Goal: Task Accomplishment & Management: Complete application form

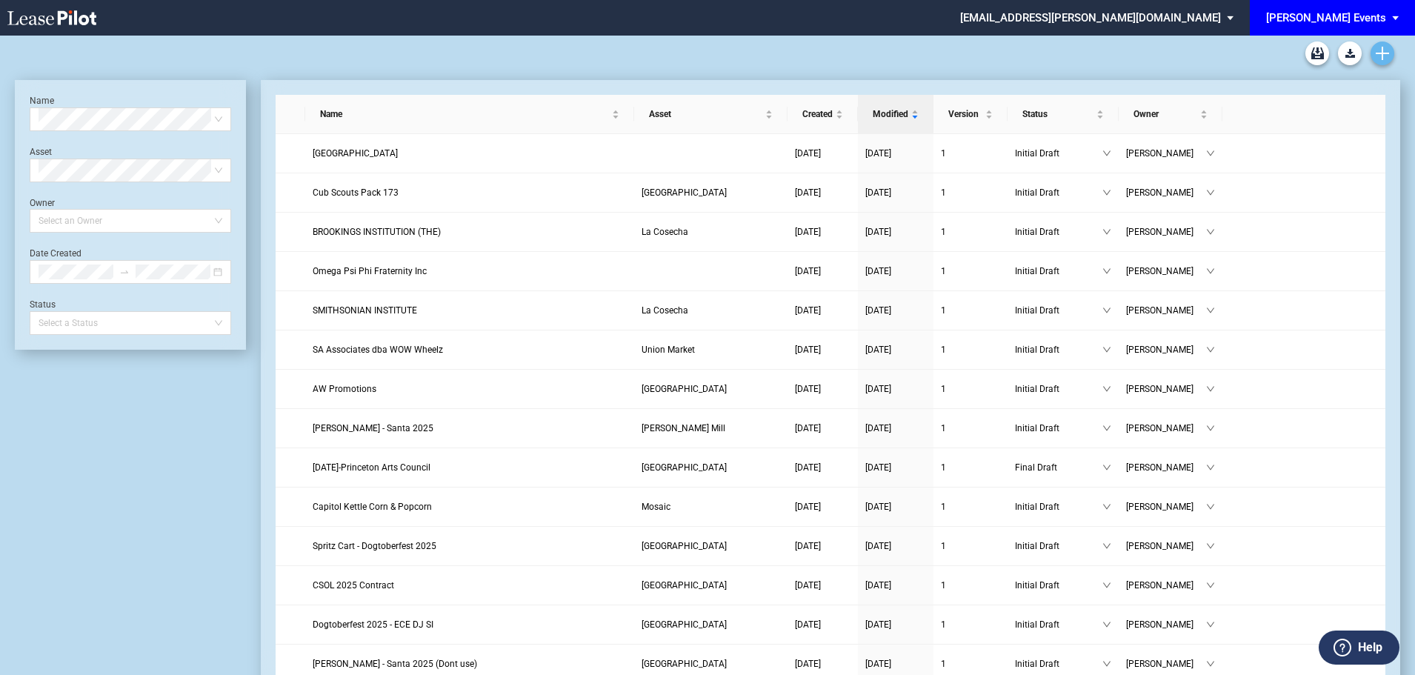
click at [1386, 57] on icon "Create new document" at bounding box center [1382, 53] width 13 height 13
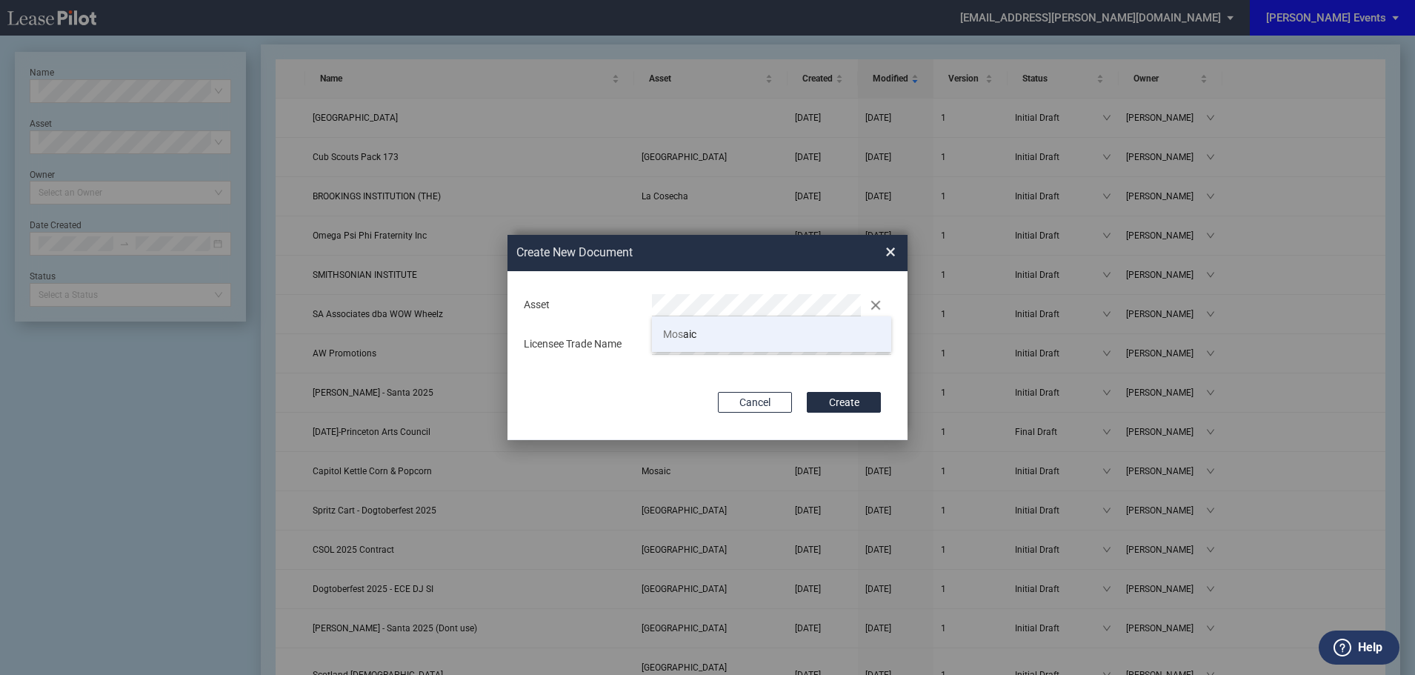
click at [705, 327] on li "Mos aic" at bounding box center [771, 334] width 239 height 36
click at [836, 402] on button "Create" at bounding box center [844, 402] width 74 height 21
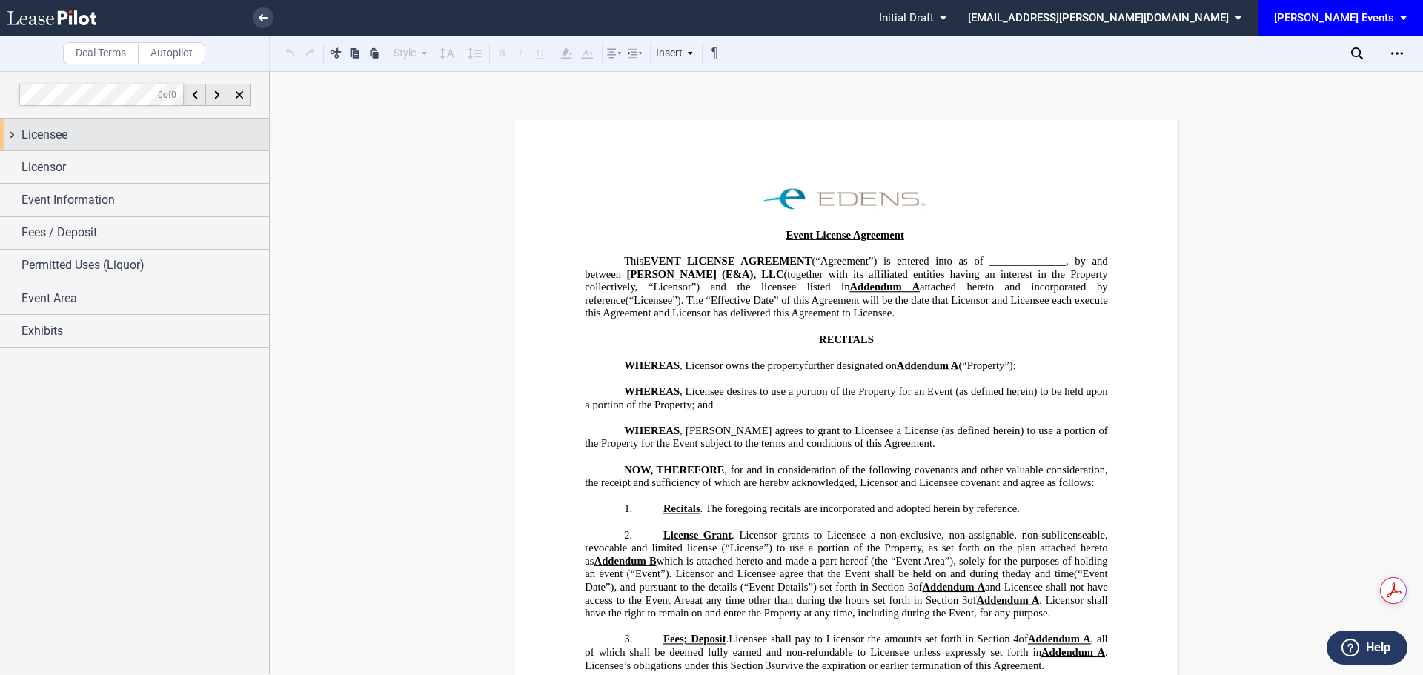
click at [87, 135] on div "Licensee" at bounding box center [144, 135] width 247 height 18
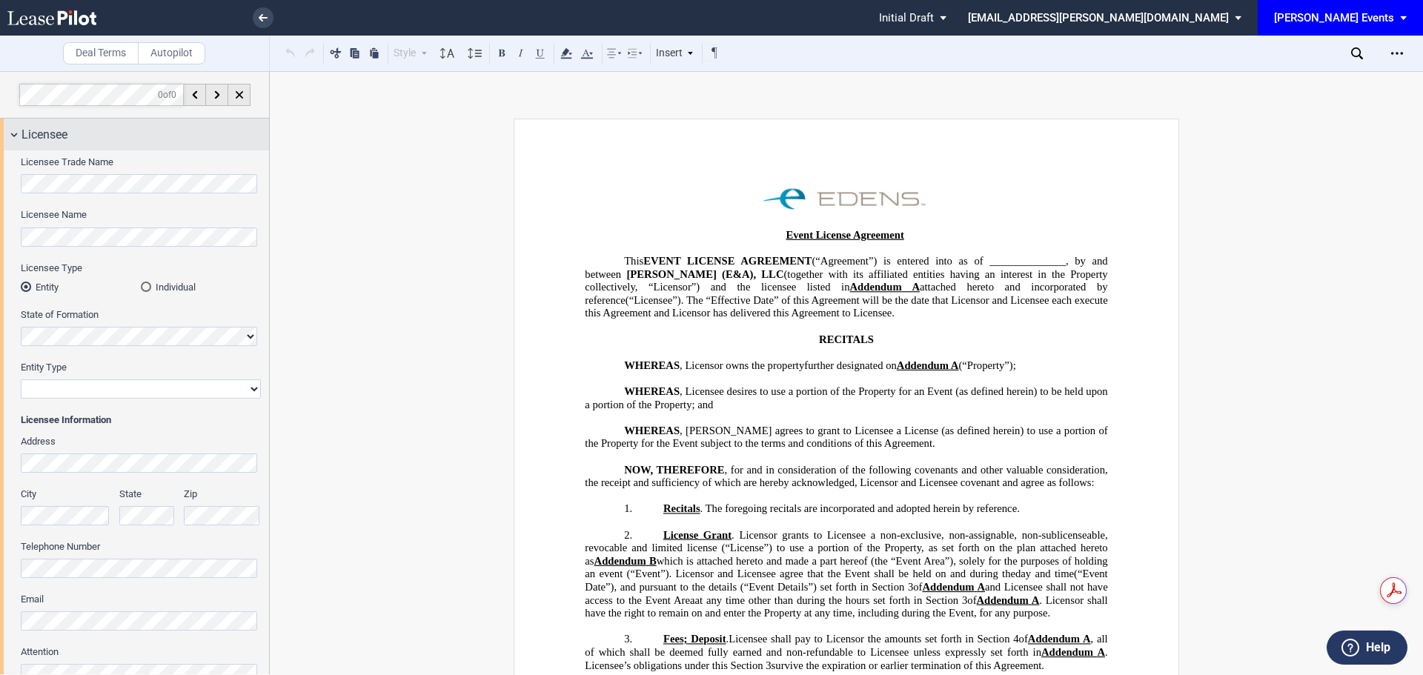
click at [0, 150] on div "Licensee Licensee Trade Name Licensee Name Licensee Type Entity Individual Stat…" at bounding box center [134, 413] width 269 height 589
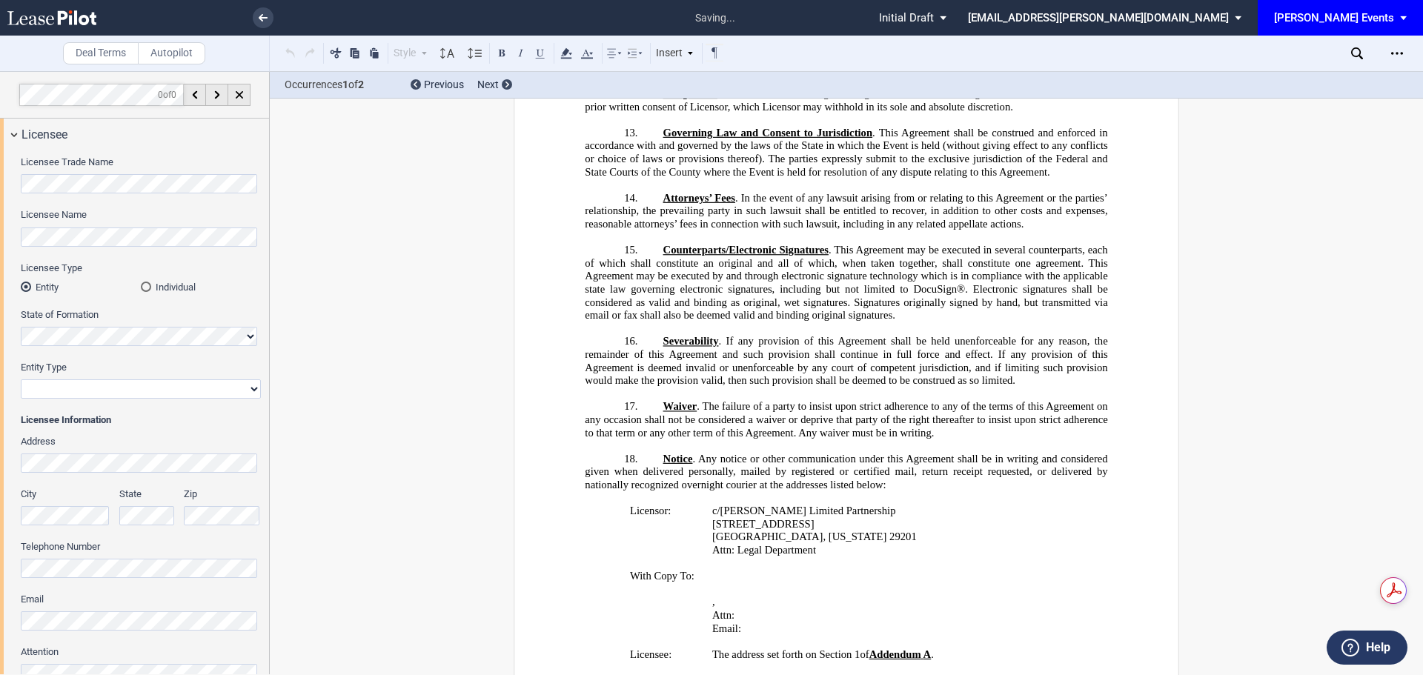
scroll to position [2262, 0]
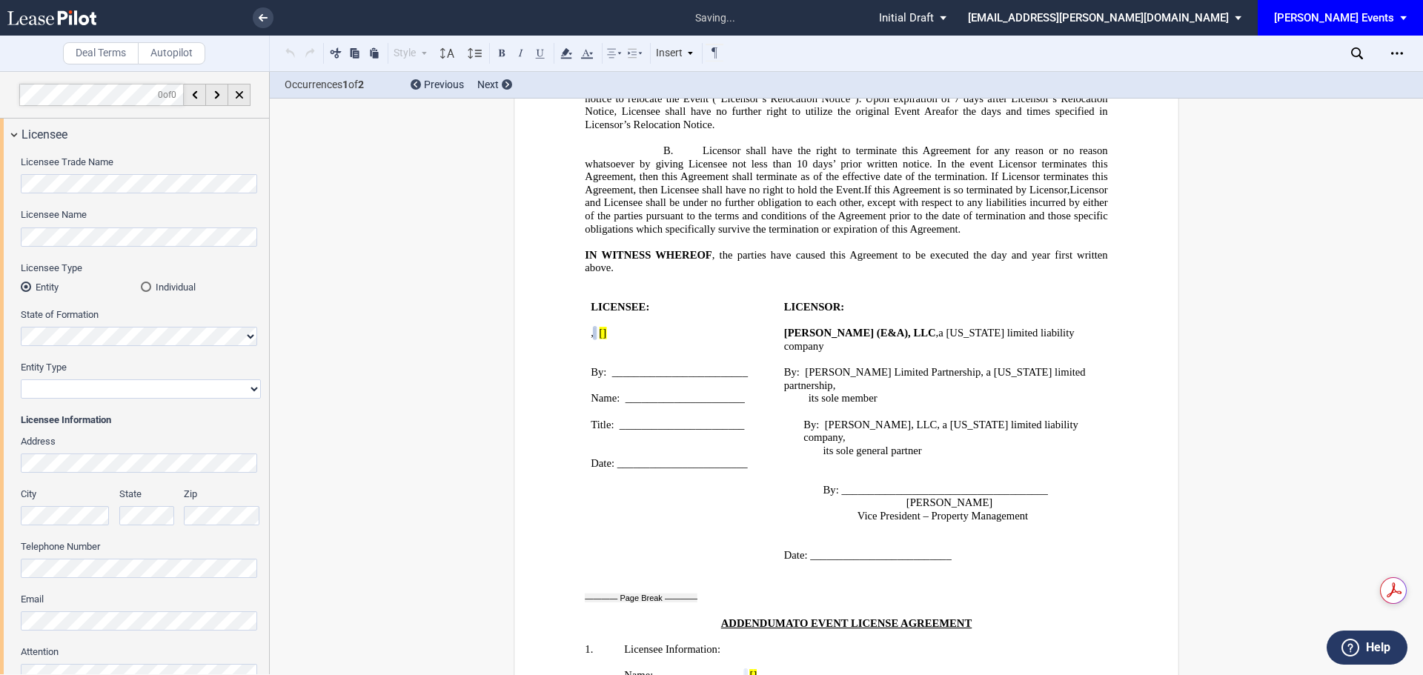
click at [100, 386] on select "Corporation Limited Liability Company General Partnership Limited Partnership N…" at bounding box center [141, 388] width 240 height 19
select select "non-profit corporation"
click at [21, 379] on select "Corporation Limited Liability Company General Partnership Limited Partnership N…" at bounding box center [141, 388] width 240 height 19
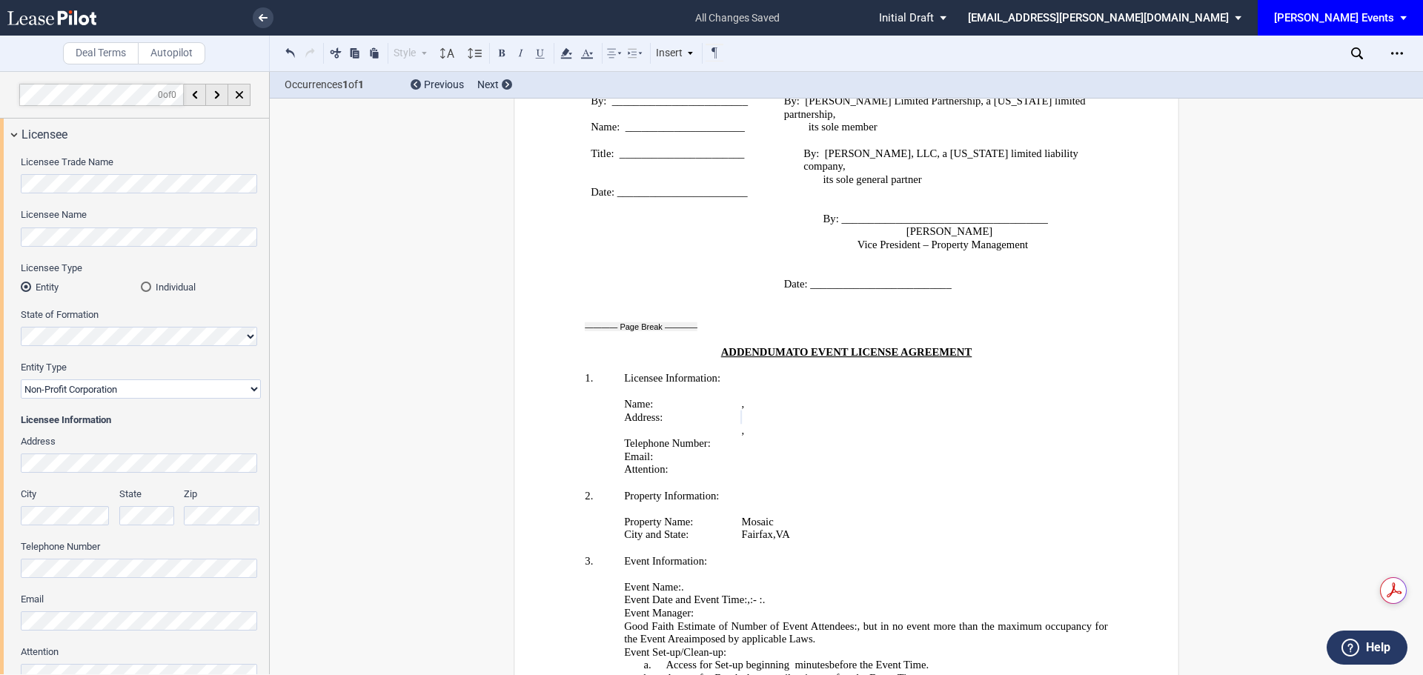
scroll to position [2572, 0]
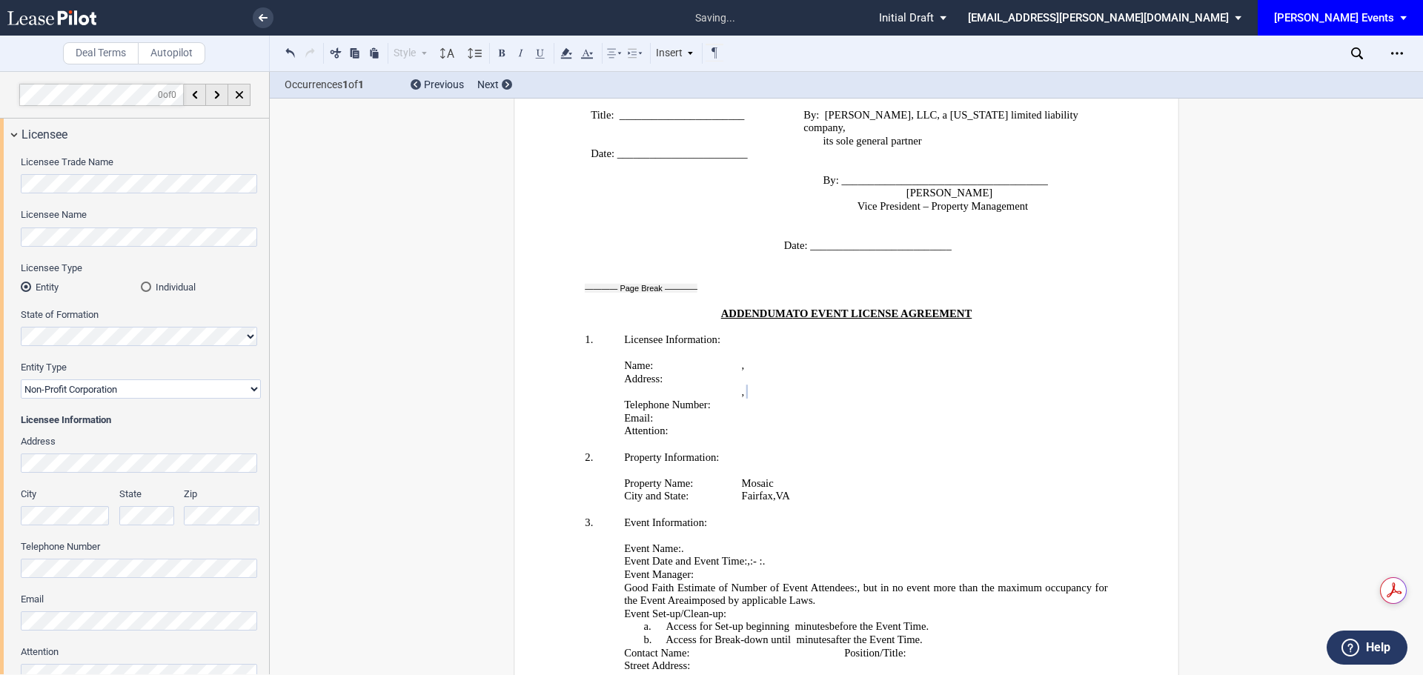
click at [97, 553] on label "Telephone Number" at bounding box center [141, 546] width 240 height 13
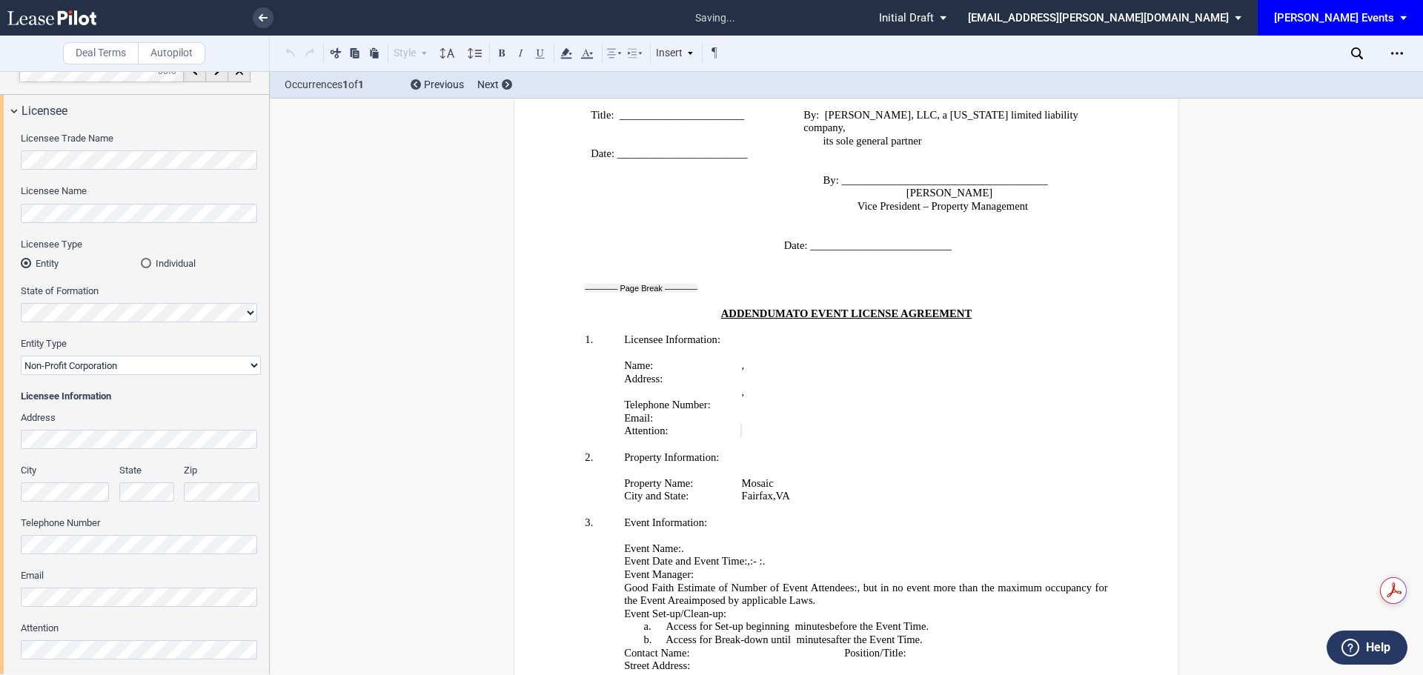
scroll to position [0, 0]
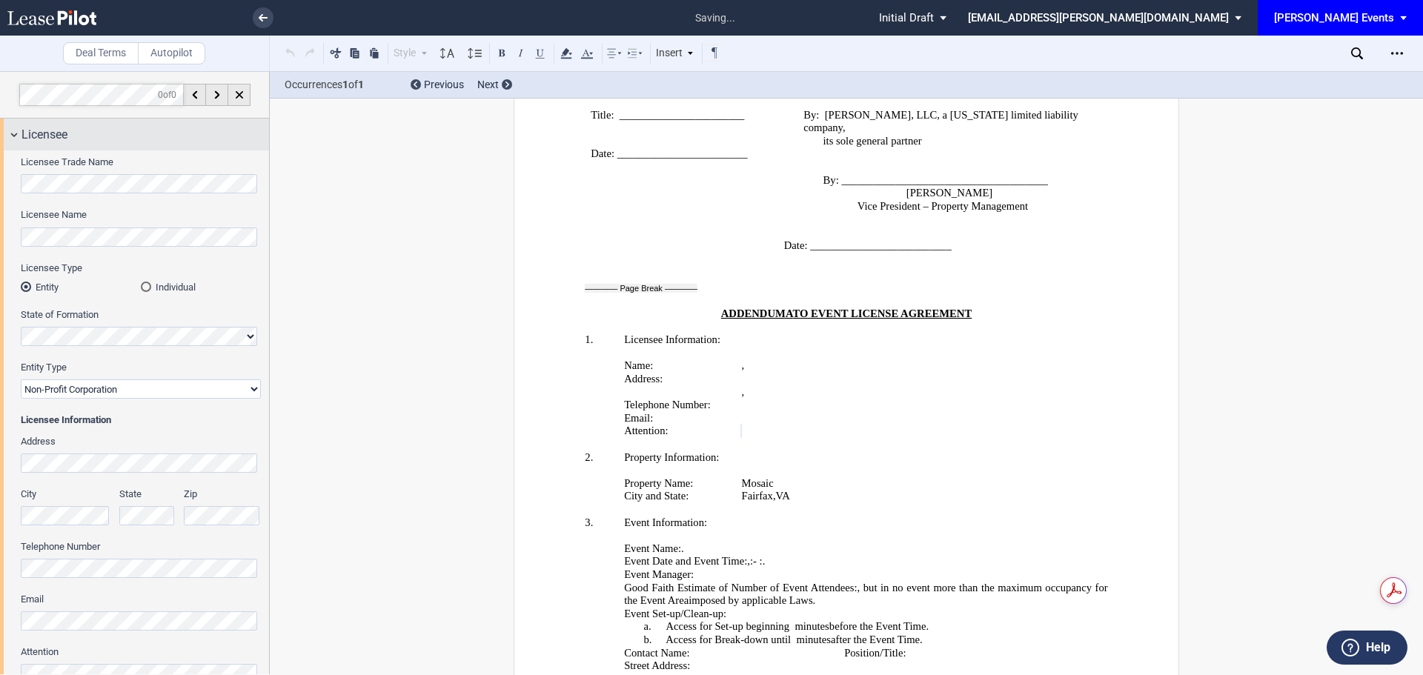
click at [47, 137] on span "Licensee" at bounding box center [44, 135] width 46 height 18
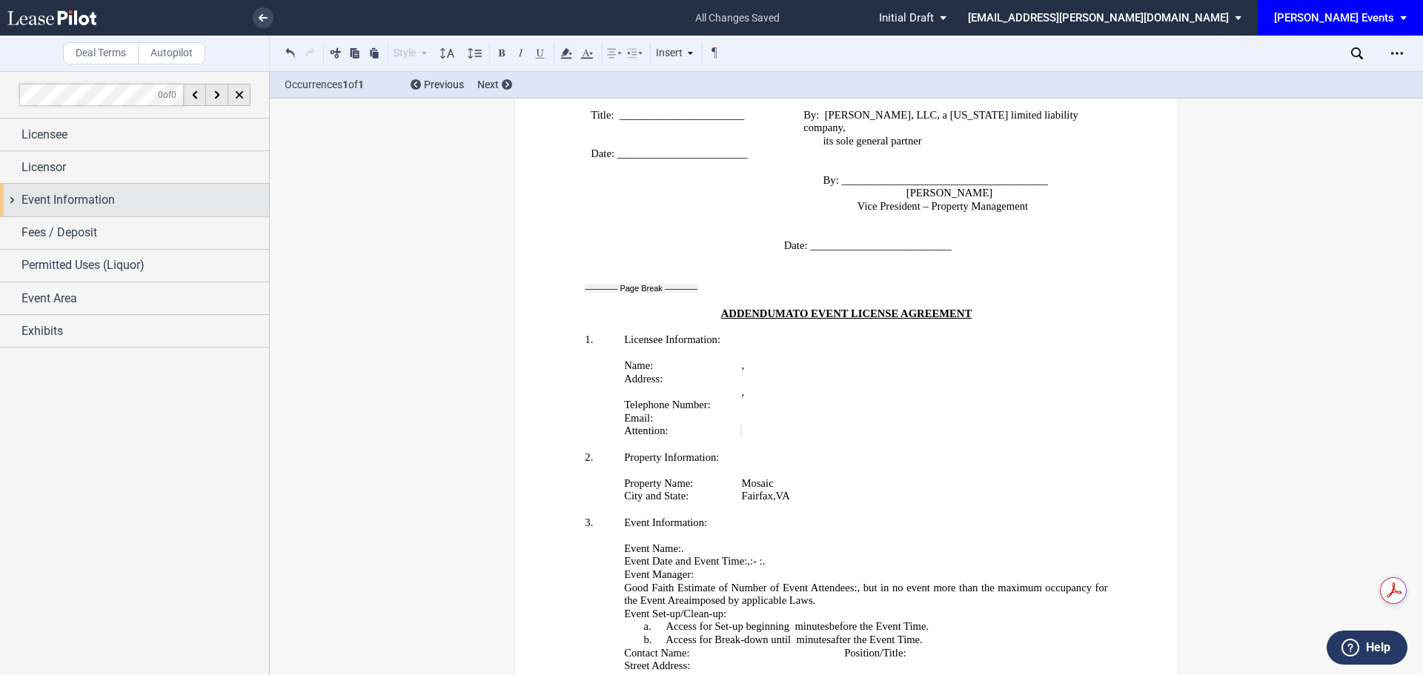
click at [52, 204] on span "Event Information" at bounding box center [67, 200] width 93 height 18
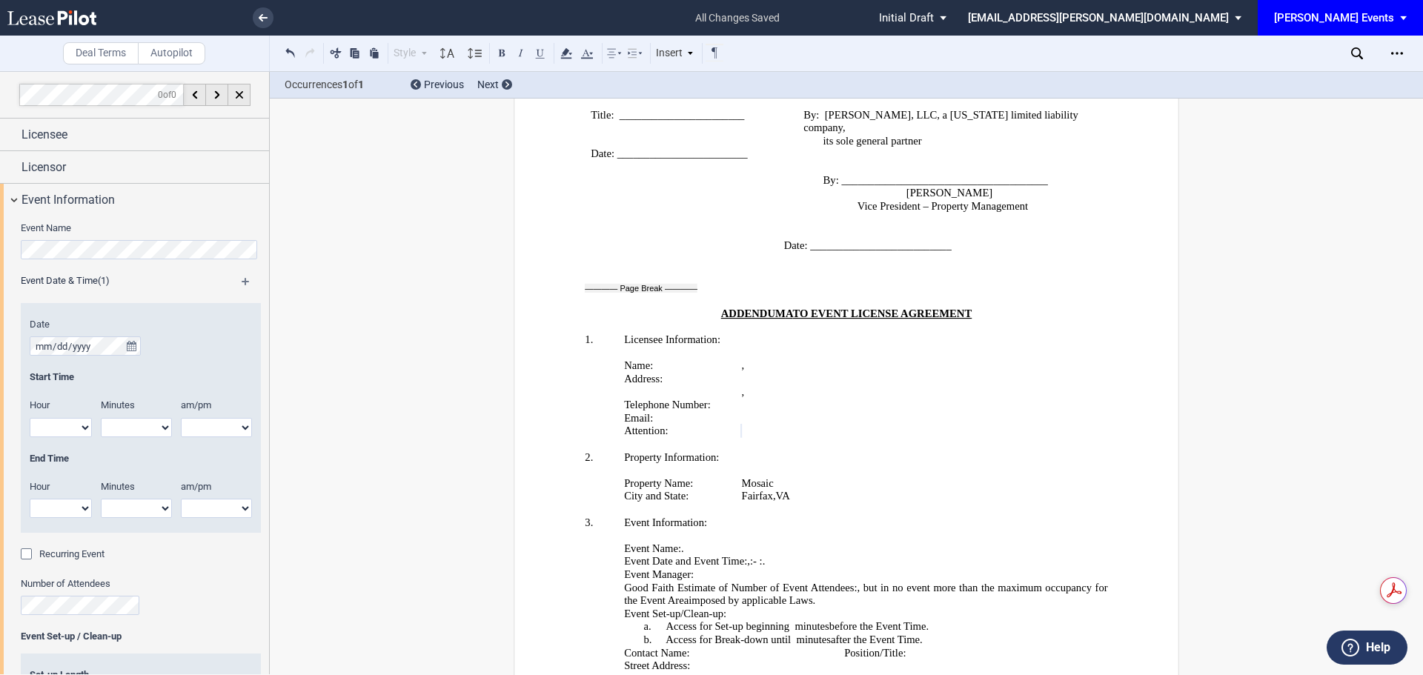
click at [114, 261] on div "Event Name" at bounding box center [141, 248] width 240 height 53
click at [132, 340] on button "true" at bounding box center [131, 345] width 19 height 19
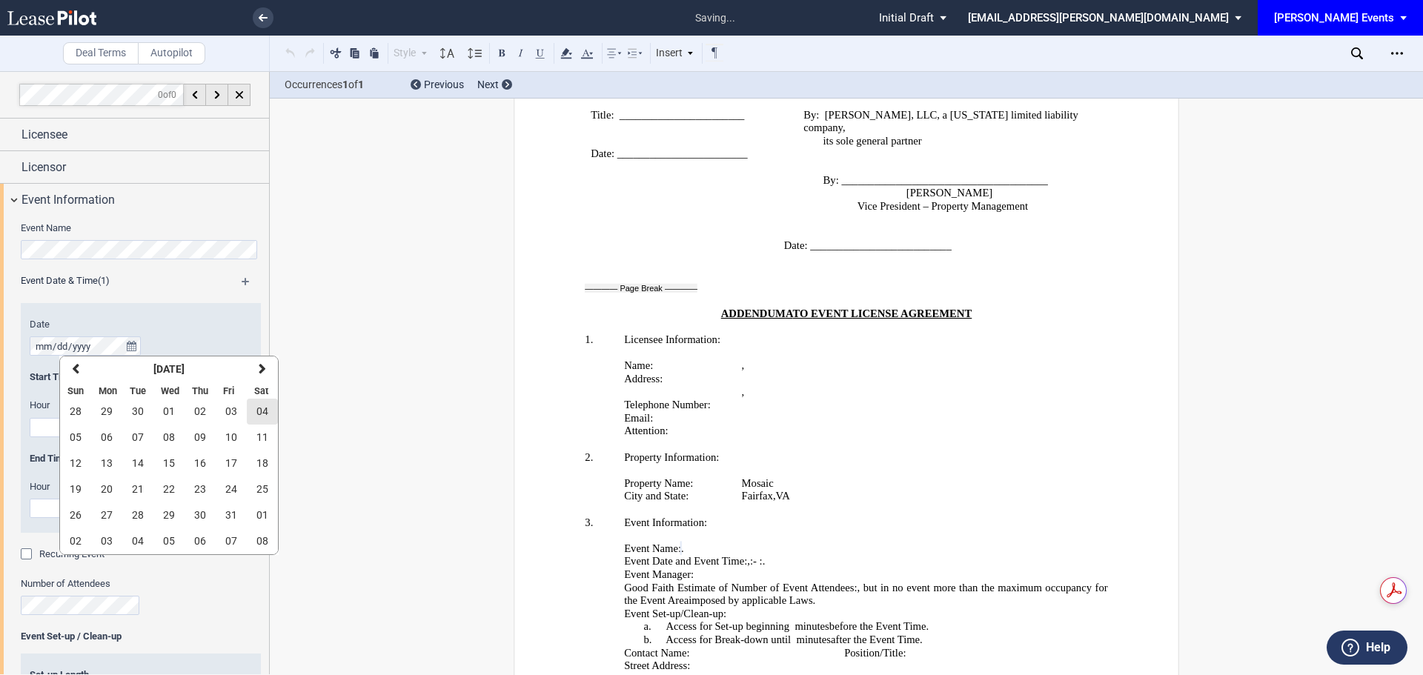
click at [262, 409] on span "04" at bounding box center [262, 411] width 12 height 12
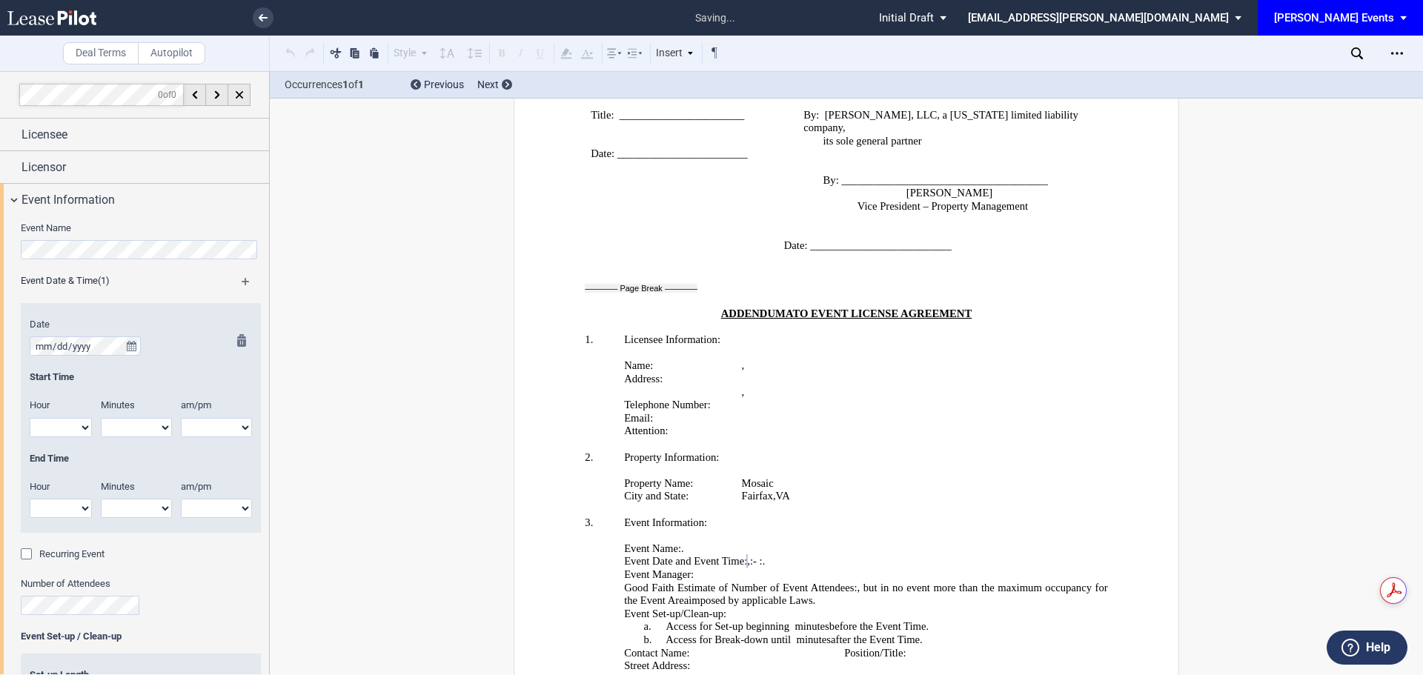
click at [88, 425] on select "1 2 3 4 5 6 7 8 9 10 11 12" at bounding box center [61, 427] width 62 height 19
select select "10"
click at [30, 418] on select "1 2 3 4 5 6 7 8 9 10 11 12" at bounding box center [61, 427] width 62 height 19
click at [211, 431] on select "am pm" at bounding box center [216, 427] width 71 height 19
select select "am"
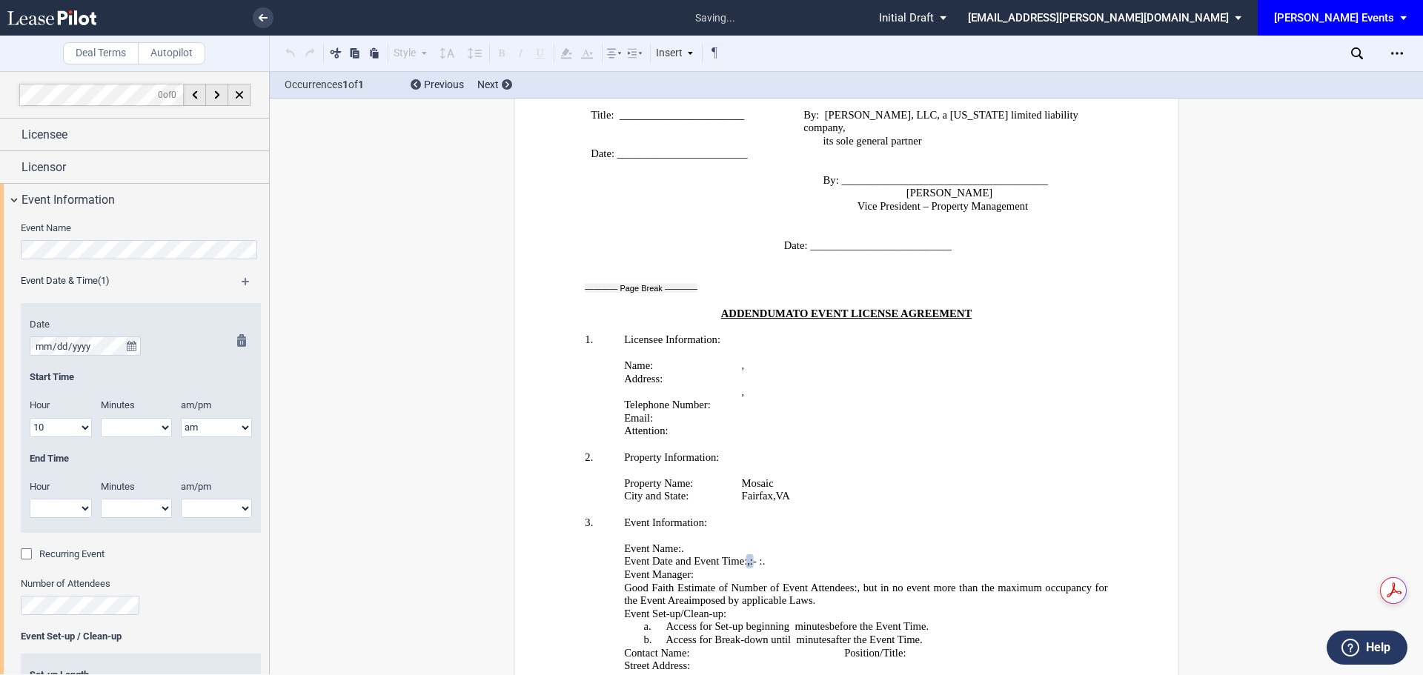
click at [181, 418] on select "am pm" at bounding box center [216, 427] width 71 height 19
click at [139, 425] on select "00 05 10 15 20 25 30 35 40 45 50 55" at bounding box center [136, 427] width 71 height 19
select select "00"
click at [101, 418] on select "00 05 10 15 20 25 30 35 40 45 50 55" at bounding box center [136, 427] width 71 height 19
click at [68, 505] on select "1 2 3 4 5 6 7 8 9 10 11 12" at bounding box center [61, 508] width 62 height 19
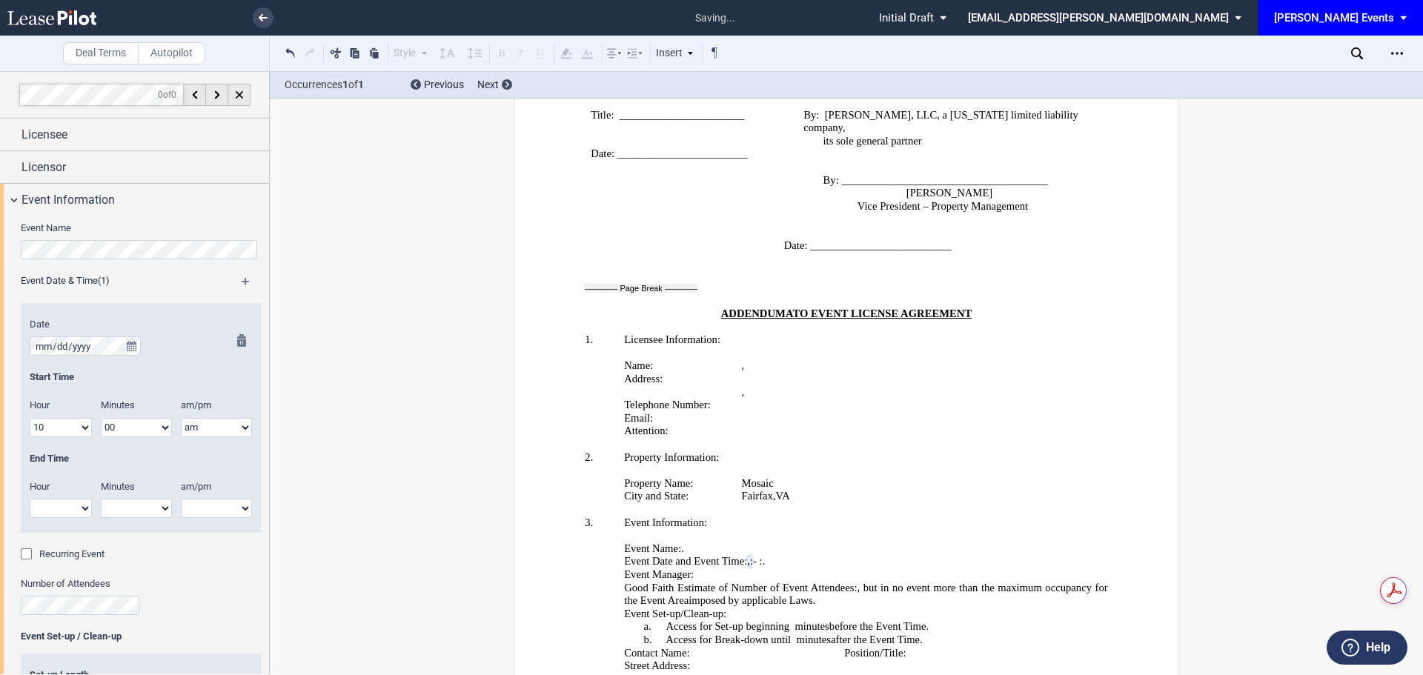
select select "2"
click at [30, 499] on select "1 2 3 4 5 6 7 8 9 10 11 12" at bounding box center [61, 508] width 62 height 19
click at [136, 504] on select "00 05 10 15 20 25 30 35 40 45 50 55" at bounding box center [136, 508] width 71 height 19
select select "00"
click at [101, 499] on select "00 05 10 15 20 25 30 35 40 45 50 55" at bounding box center [136, 508] width 71 height 19
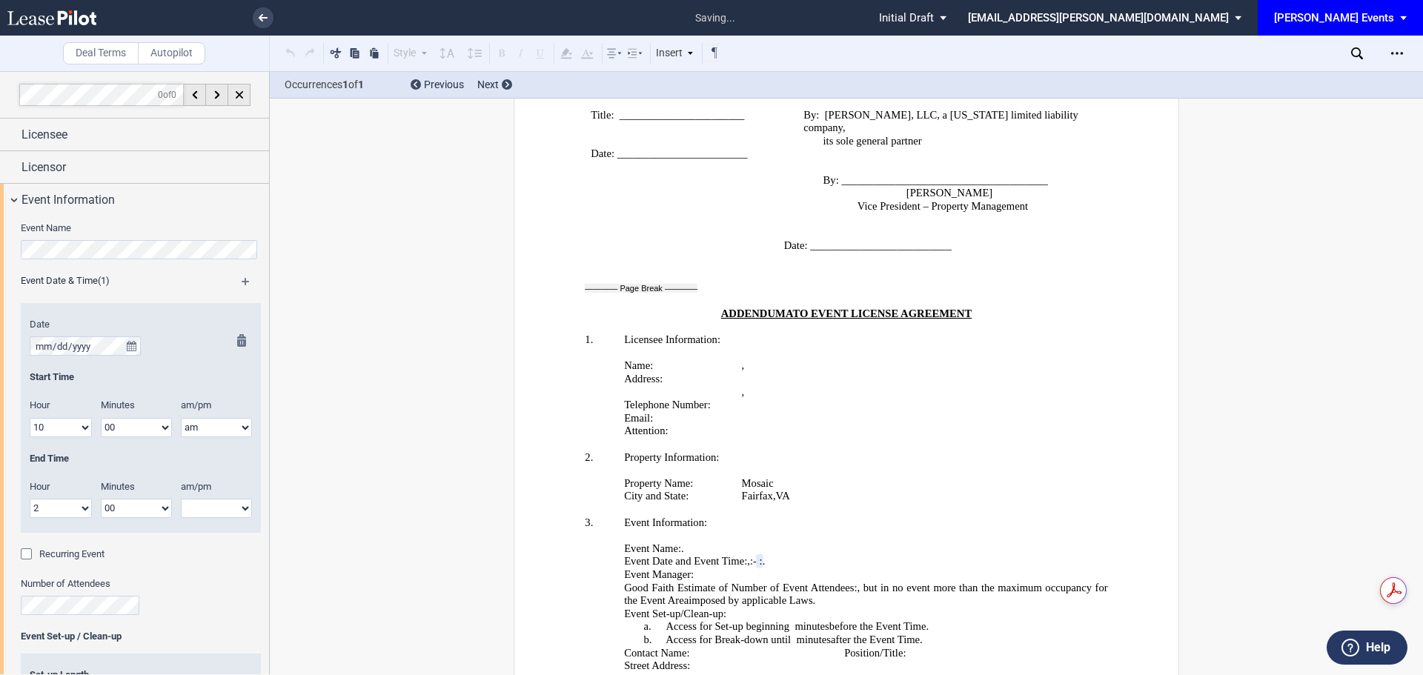
click at [208, 505] on select "am pm" at bounding box center [216, 508] width 71 height 19
select select "pm"
click at [181, 499] on select "am pm" at bounding box center [216, 508] width 71 height 19
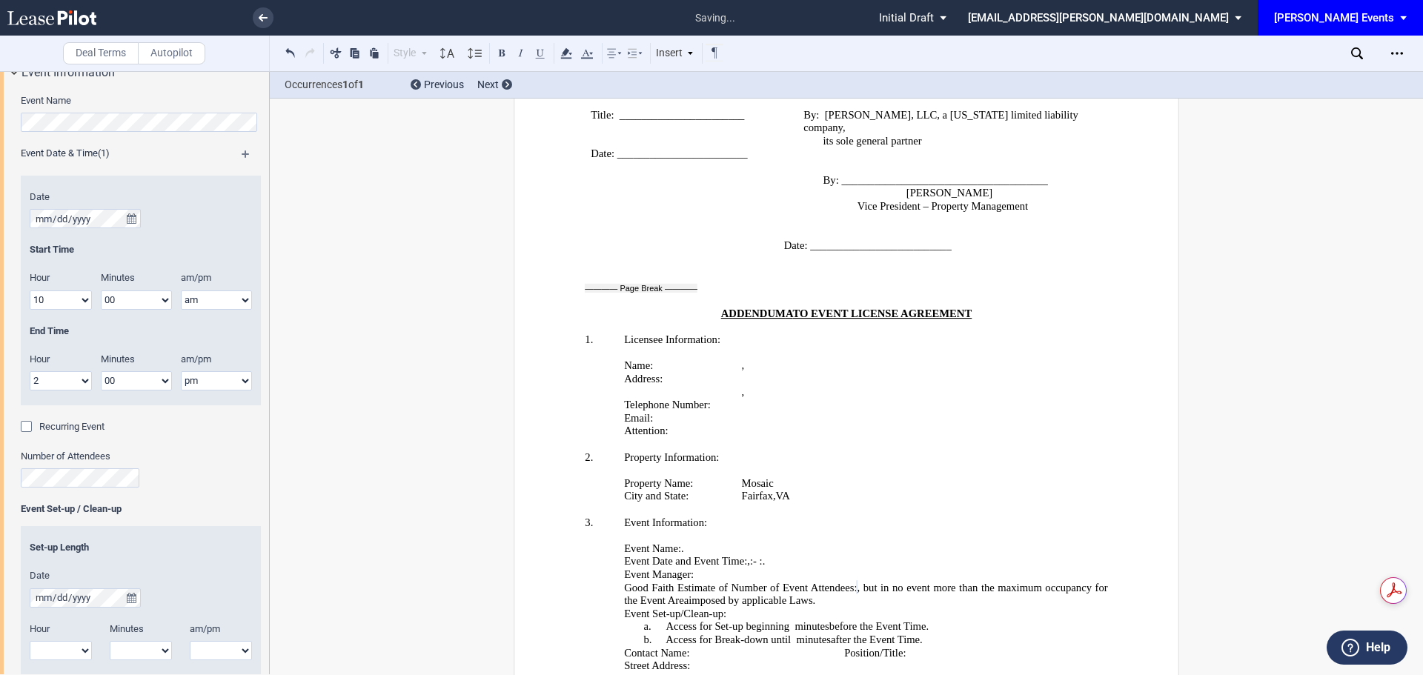
scroll to position [148, 0]
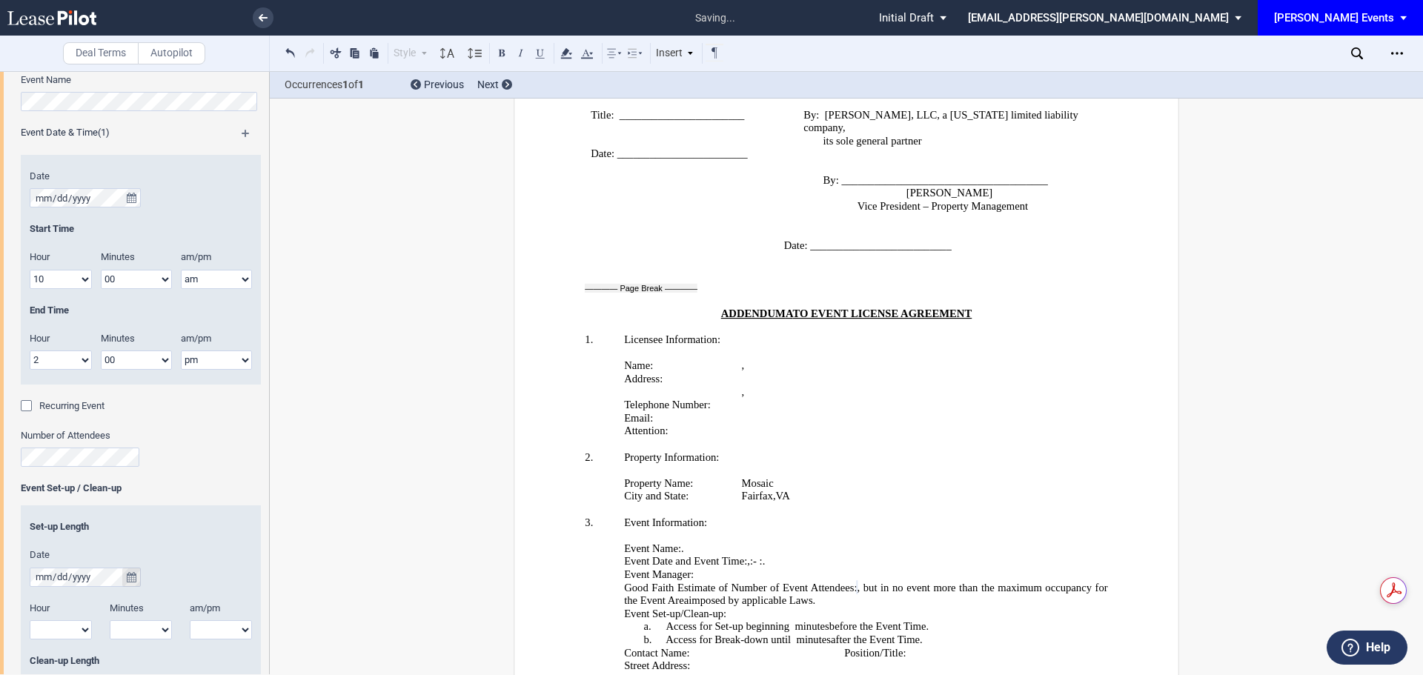
click at [130, 579] on icon "true" at bounding box center [132, 577] width 10 height 10
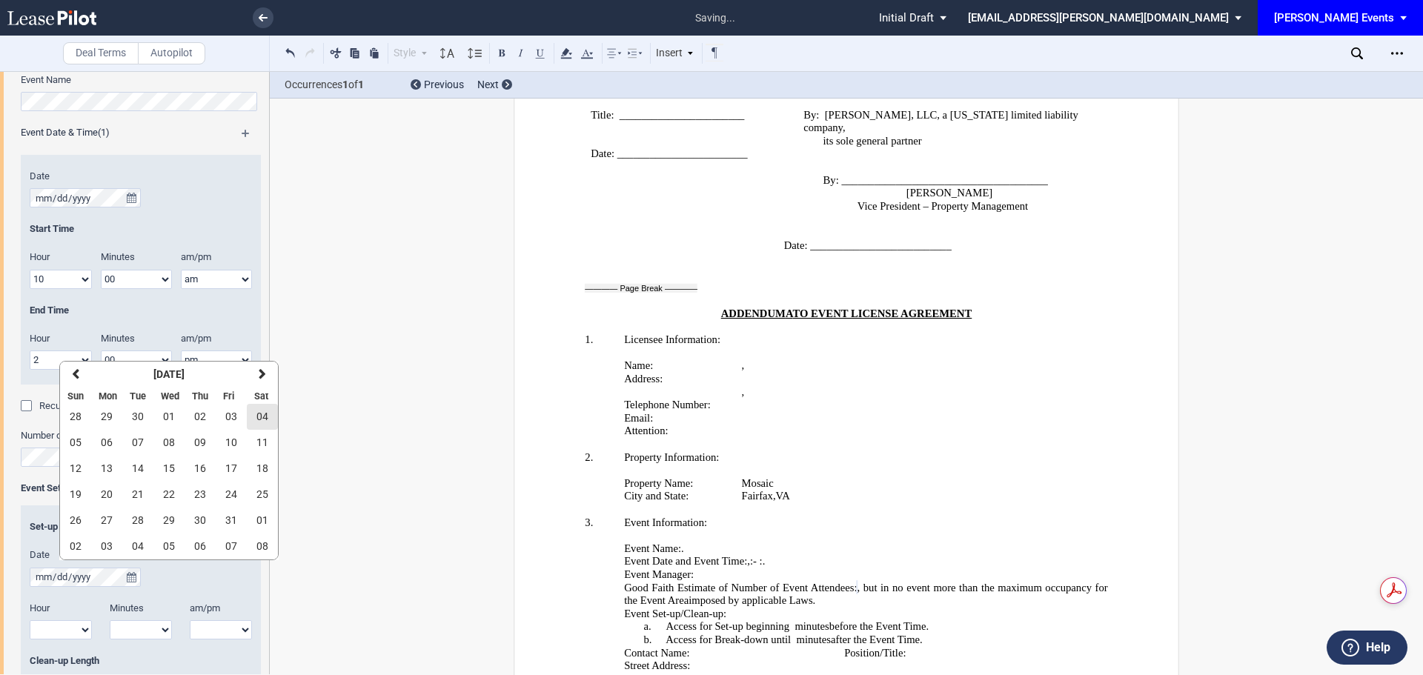
click at [269, 417] on button "04" at bounding box center [262, 417] width 31 height 26
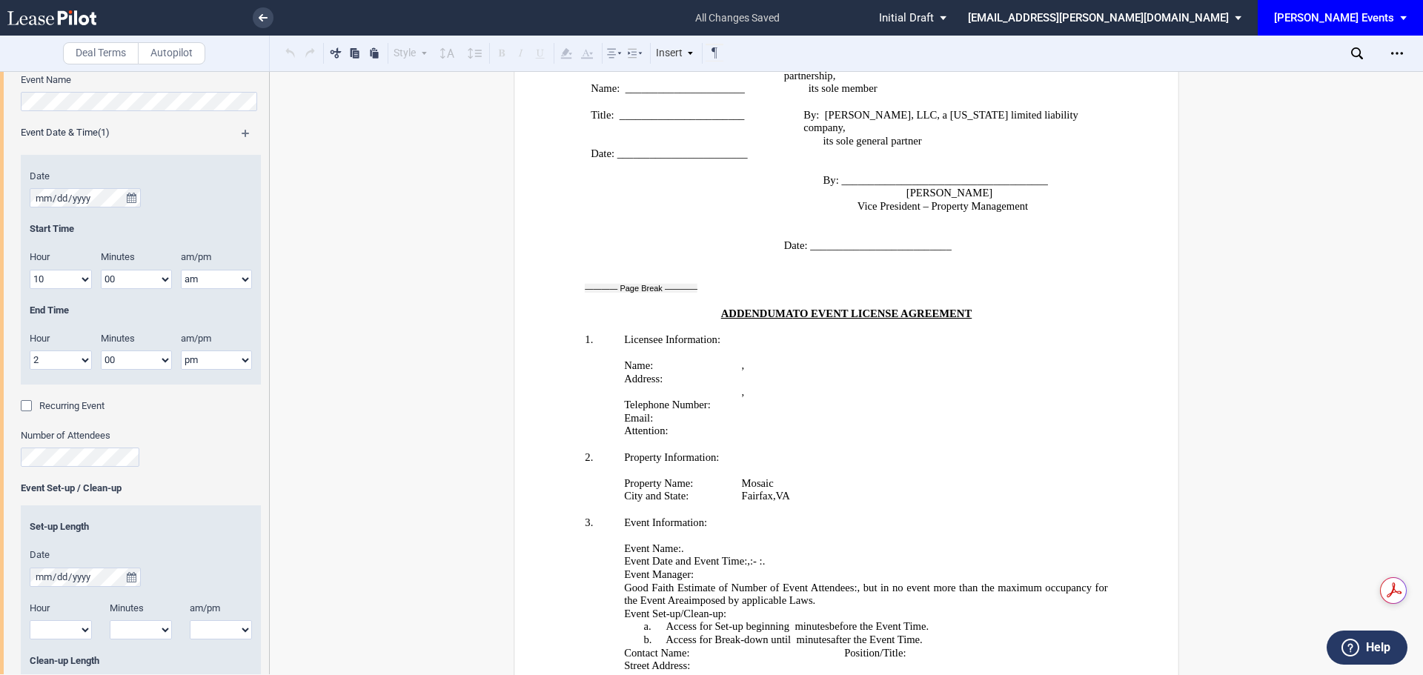
click at [71, 631] on select "1 2 3 4 5 6 7 8 9 10 11 12" at bounding box center [61, 629] width 62 height 19
select select "1"
click at [30, 620] on select "1 2 3 4 5 6 7 8 9 10 11 12" at bounding box center [61, 629] width 62 height 19
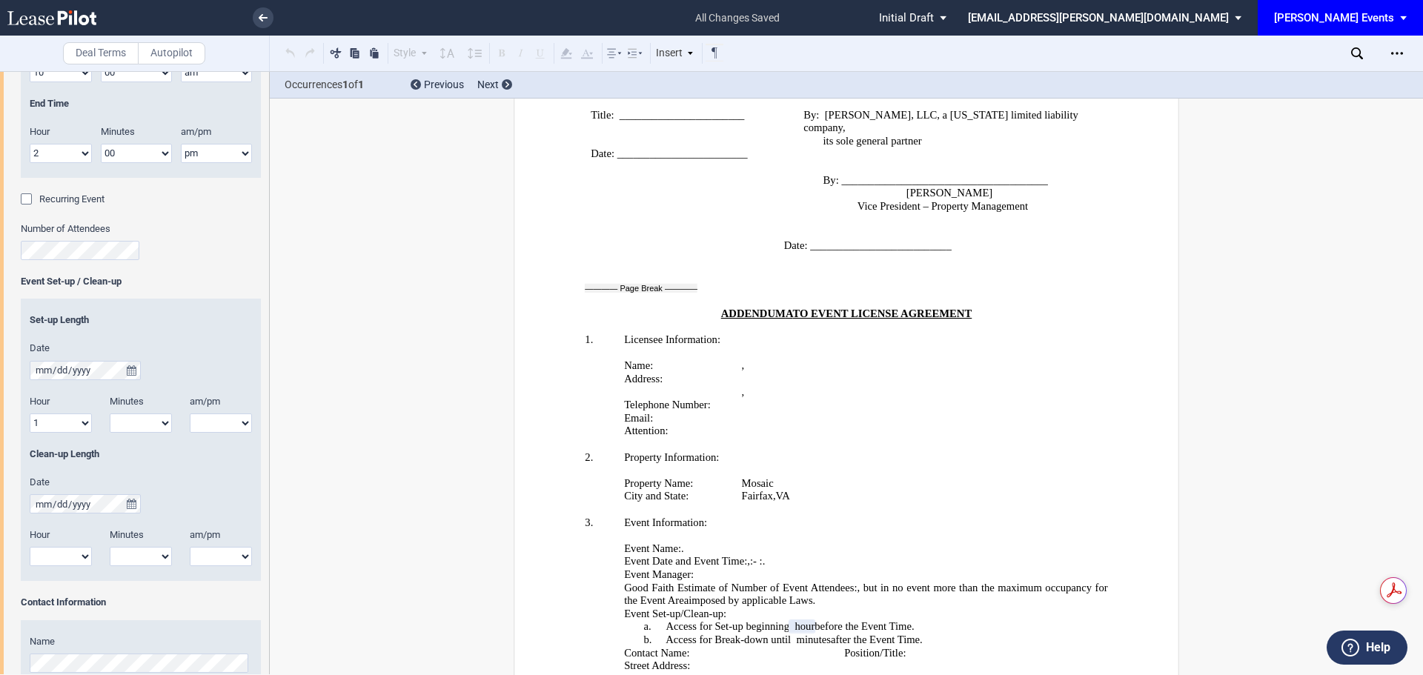
scroll to position [370, 0]
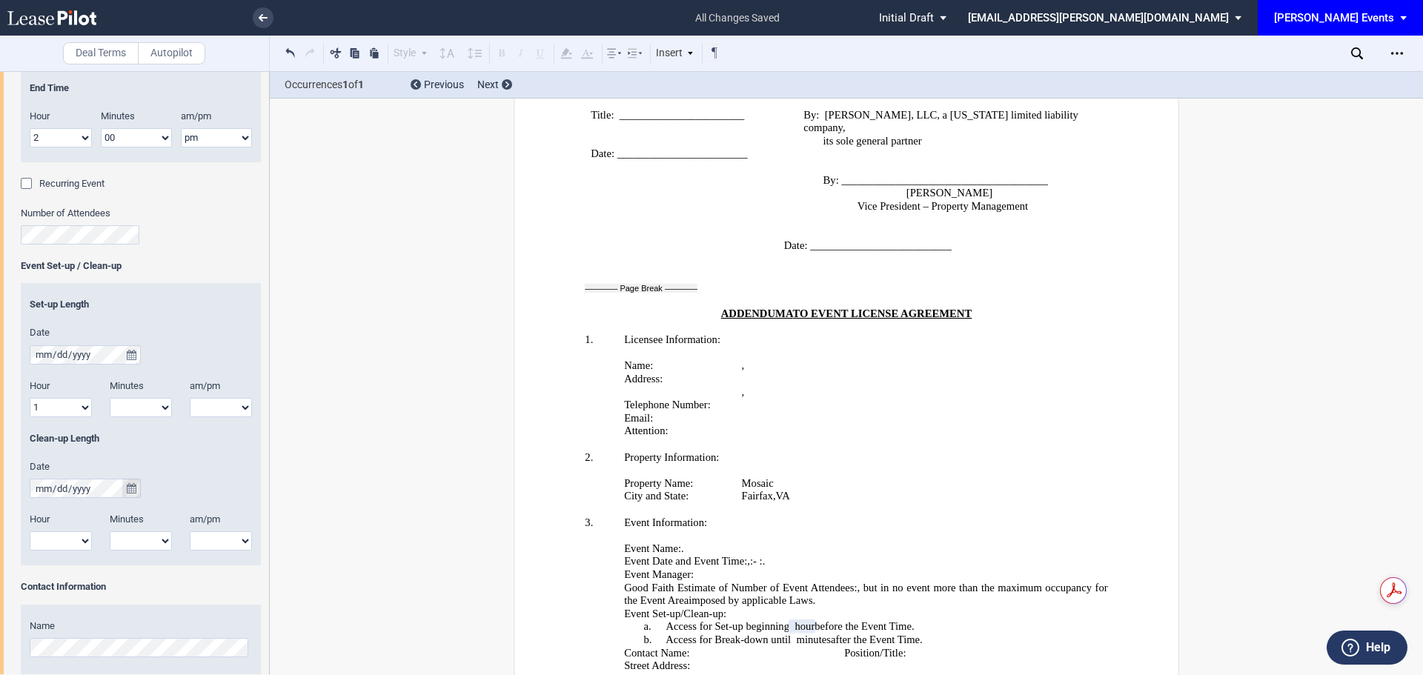
click at [127, 488] on icon "true" at bounding box center [132, 488] width 10 height 10
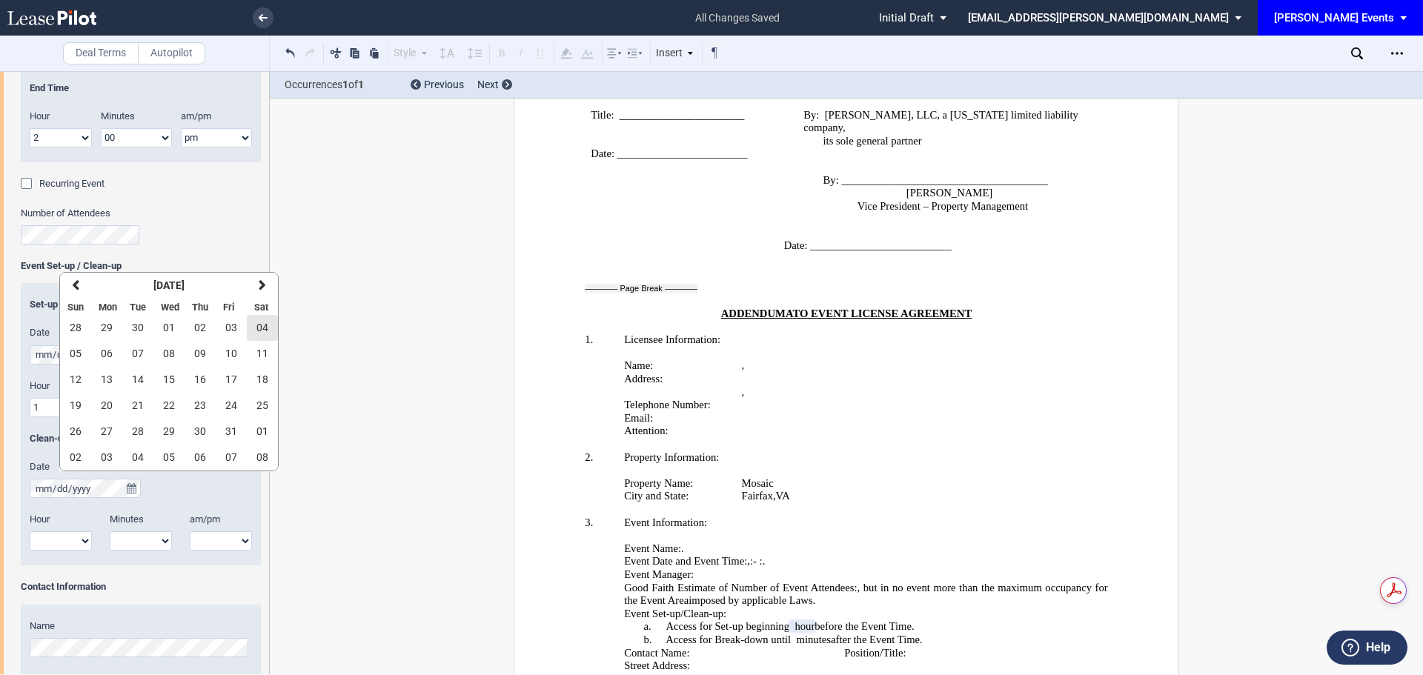
click at [263, 327] on span "04" at bounding box center [262, 328] width 12 height 12
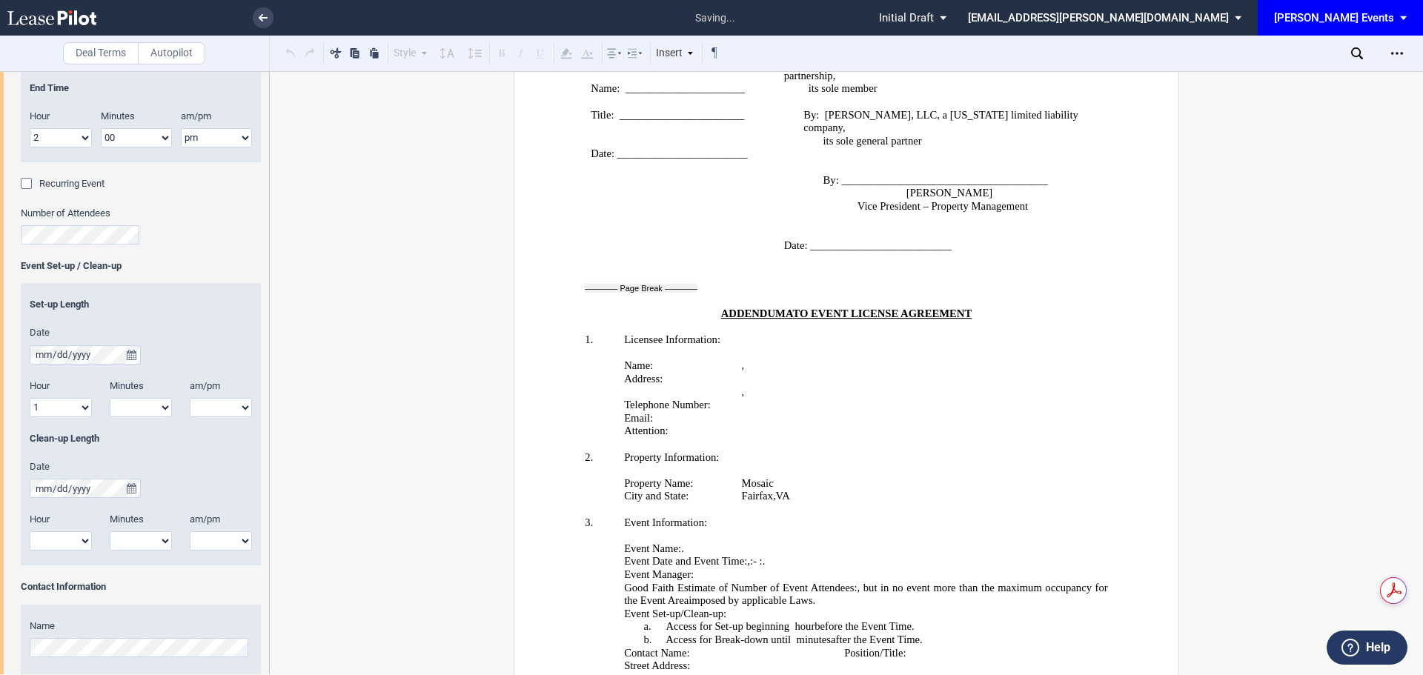
click at [78, 550] on select "1 2 3 4 5 6 7 8 9 10 11 12" at bounding box center [61, 540] width 62 height 19
select select "1"
click at [30, 531] on select "1 2 3 4 5 6 7 8 9 10 11 12" at bounding box center [61, 540] width 62 height 19
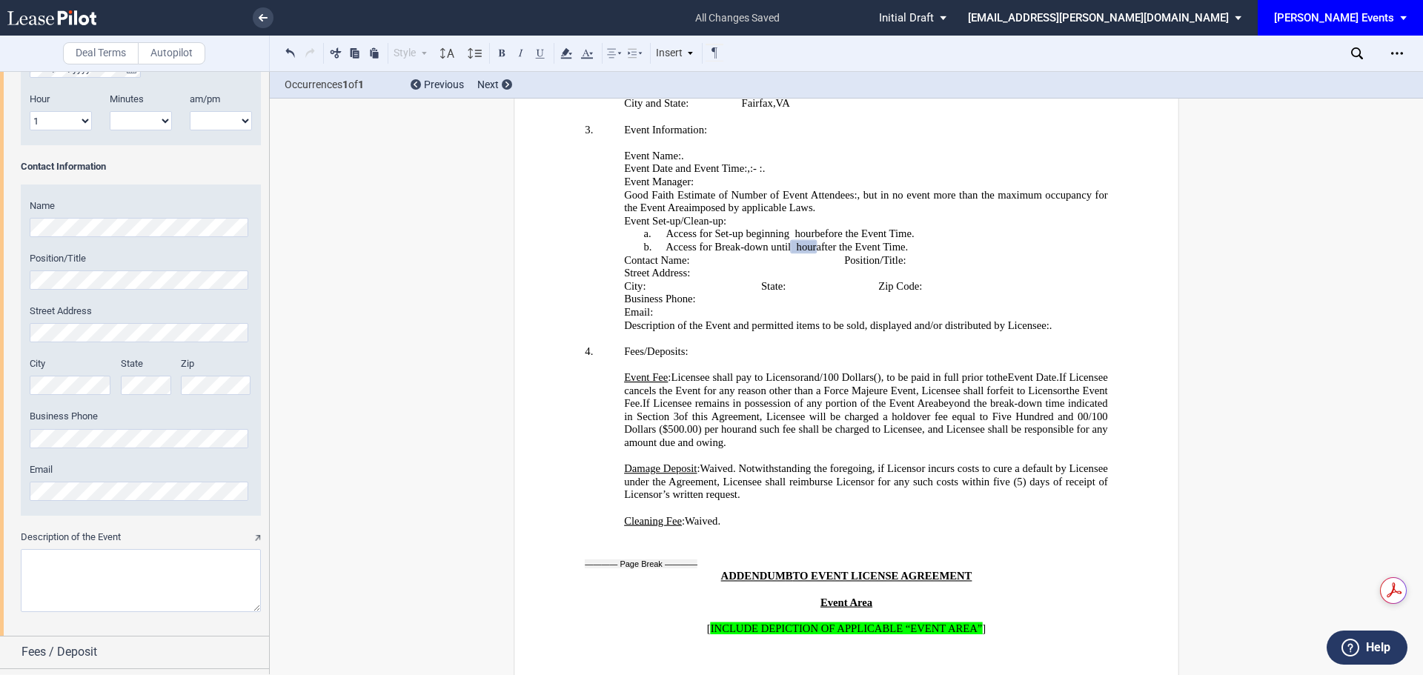
scroll to position [742, 0]
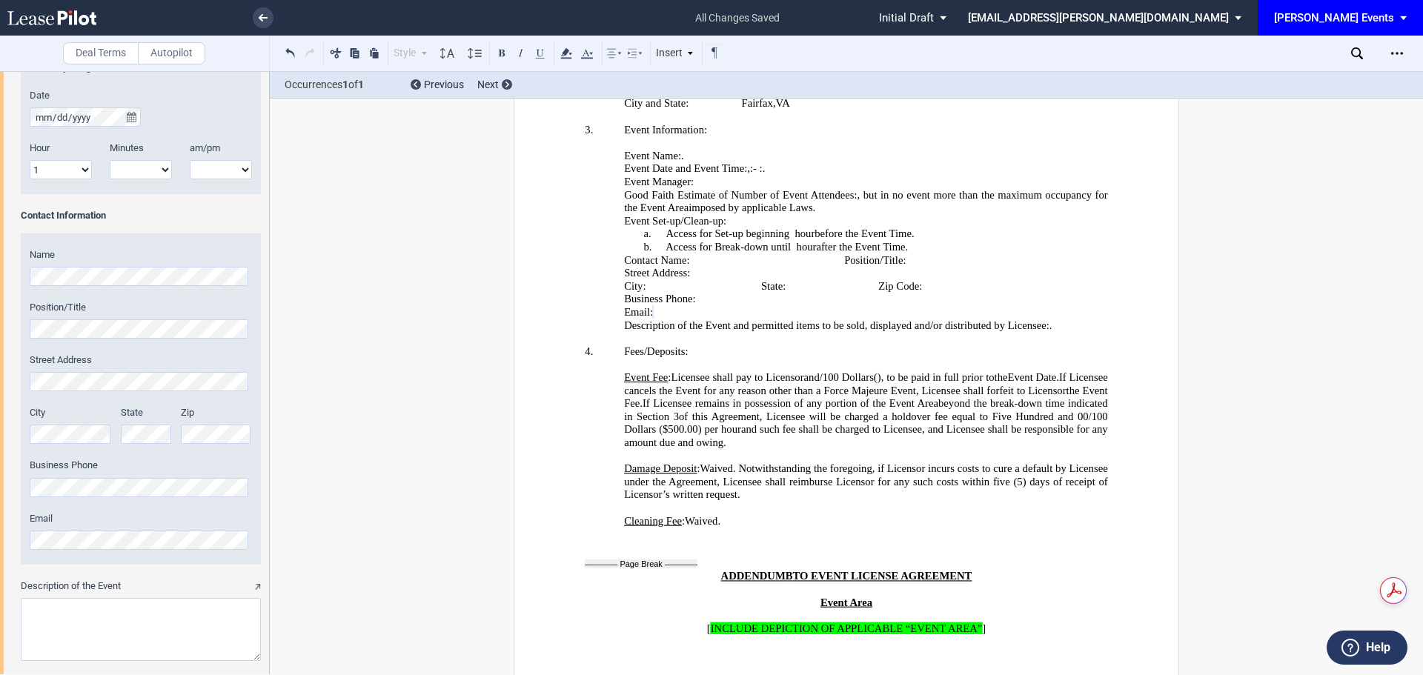
click at [93, 636] on textarea "Description of the Event" at bounding box center [141, 629] width 240 height 63
paste textarea "Resource Fair/Walk"
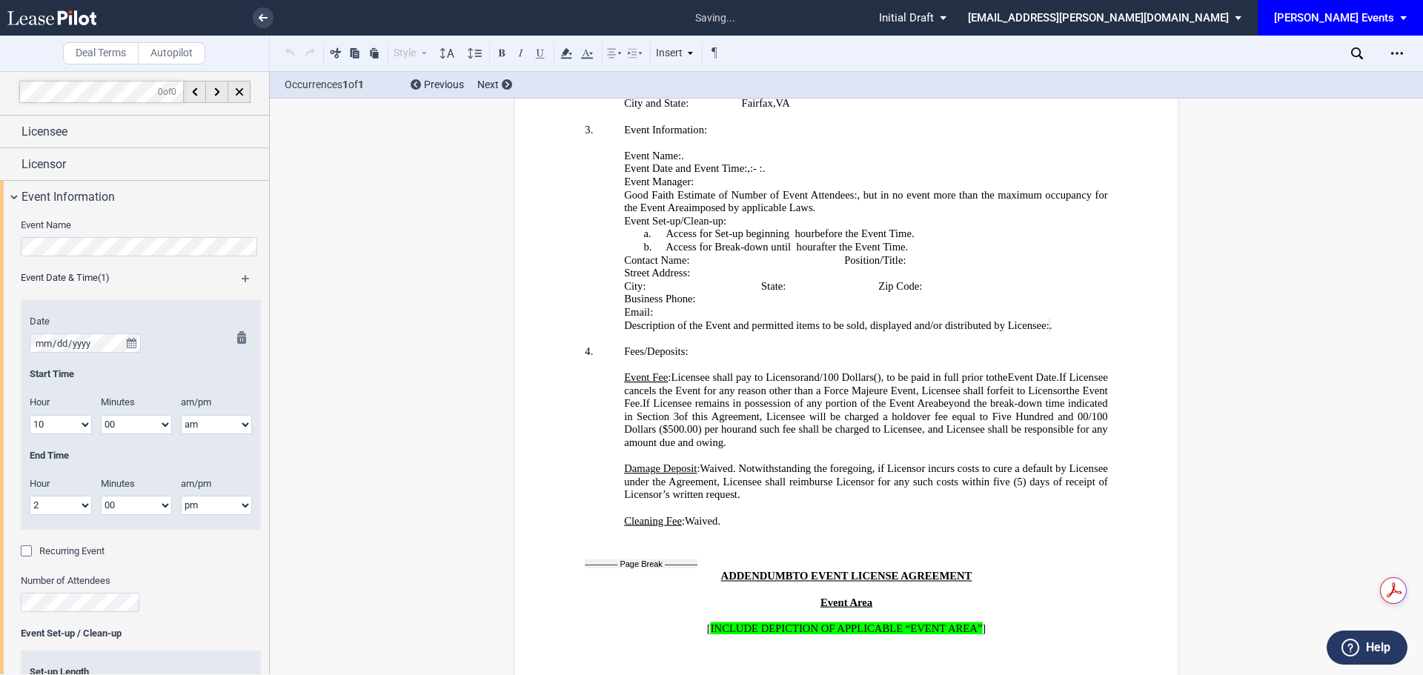
scroll to position [0, 0]
type textarea "Resource Fair/Walk"
click at [89, 194] on span "Event Information" at bounding box center [67, 200] width 93 height 18
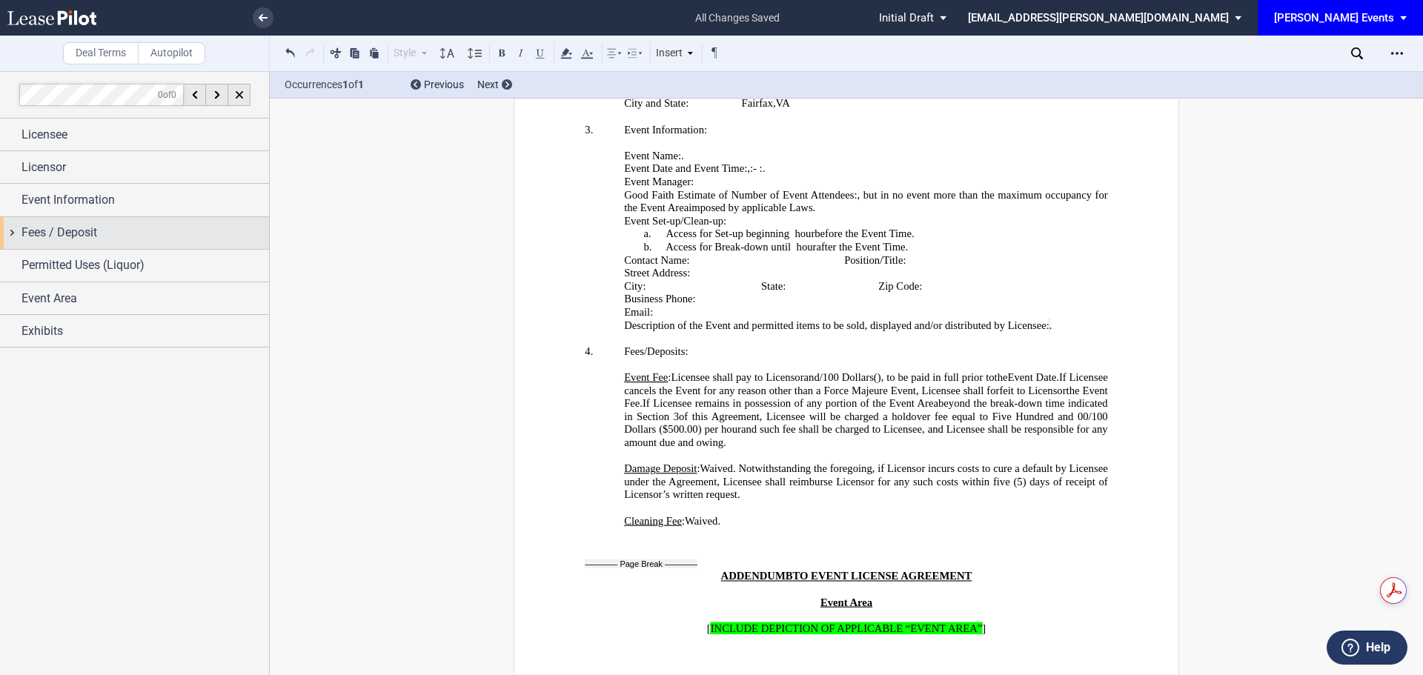
click at [84, 244] on div "Fees / Deposit" at bounding box center [134, 233] width 269 height 32
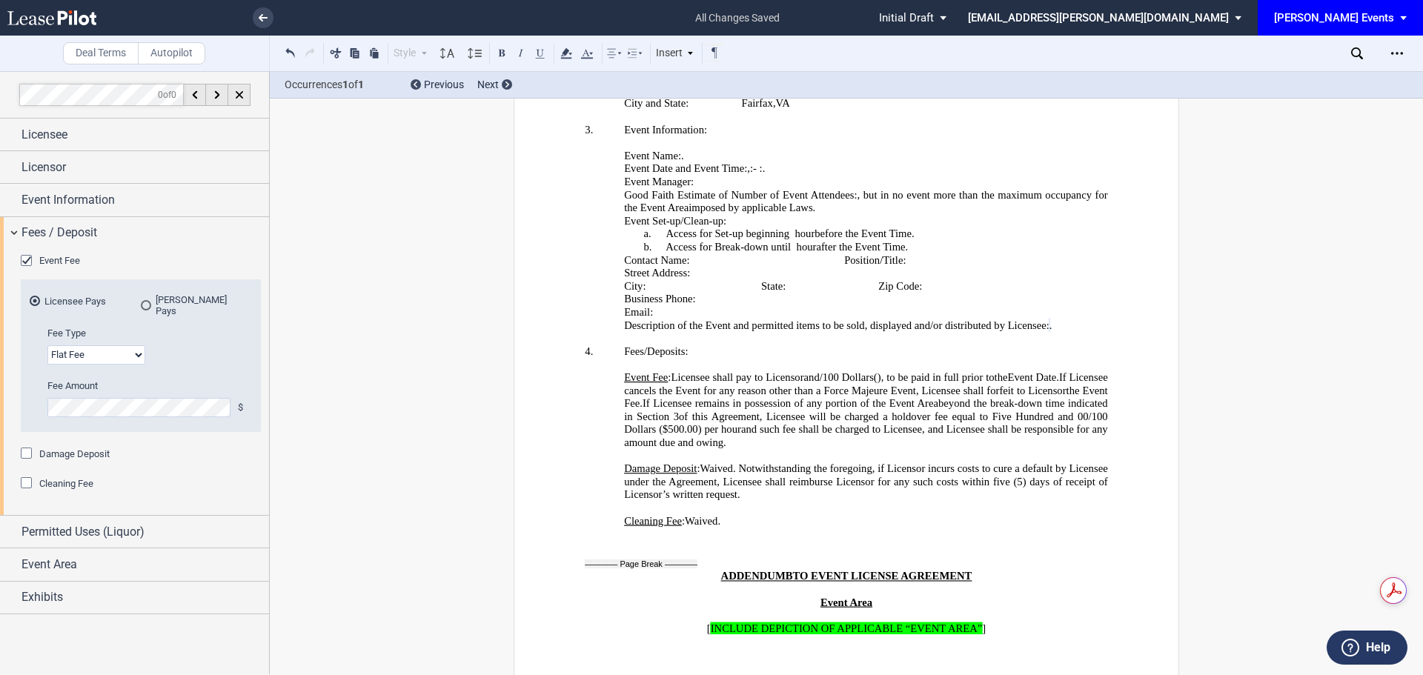
click at [27, 262] on div "Event Fee" at bounding box center [28, 262] width 15 height 15
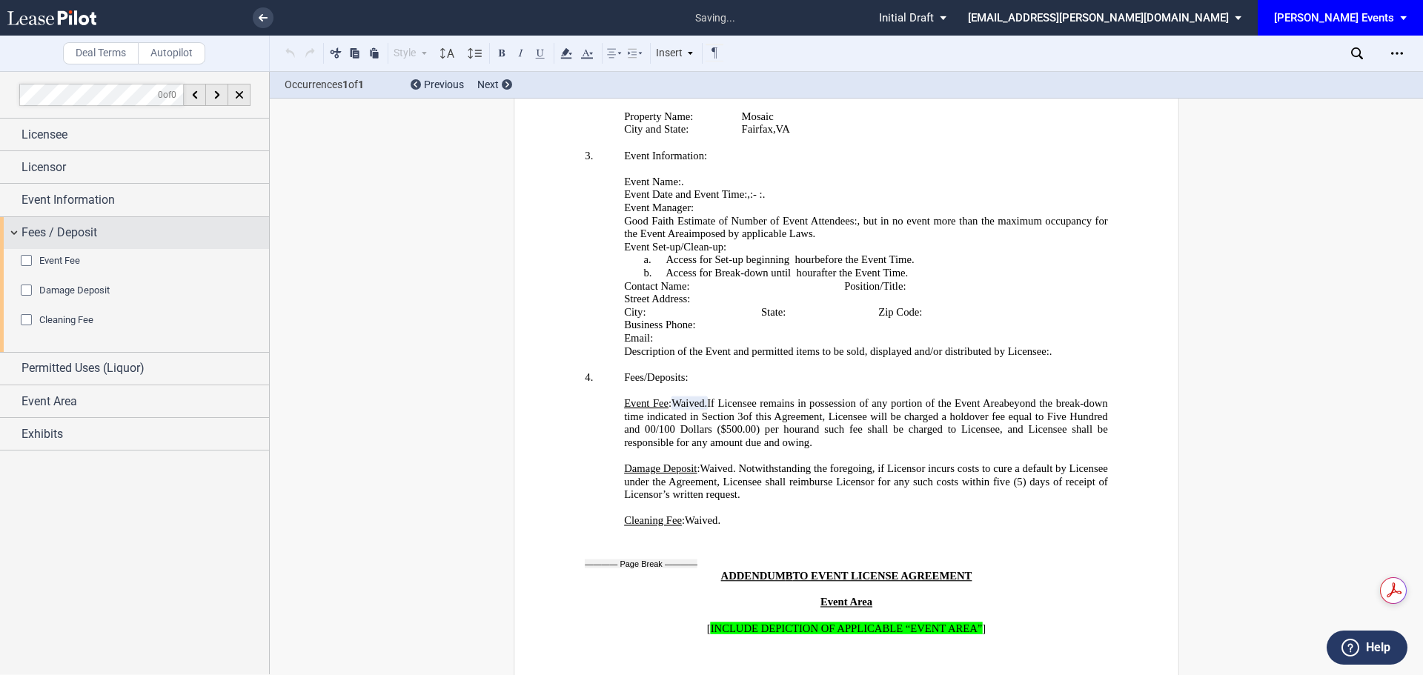
click at [76, 222] on div "Fees / Deposit" at bounding box center [134, 233] width 269 height 32
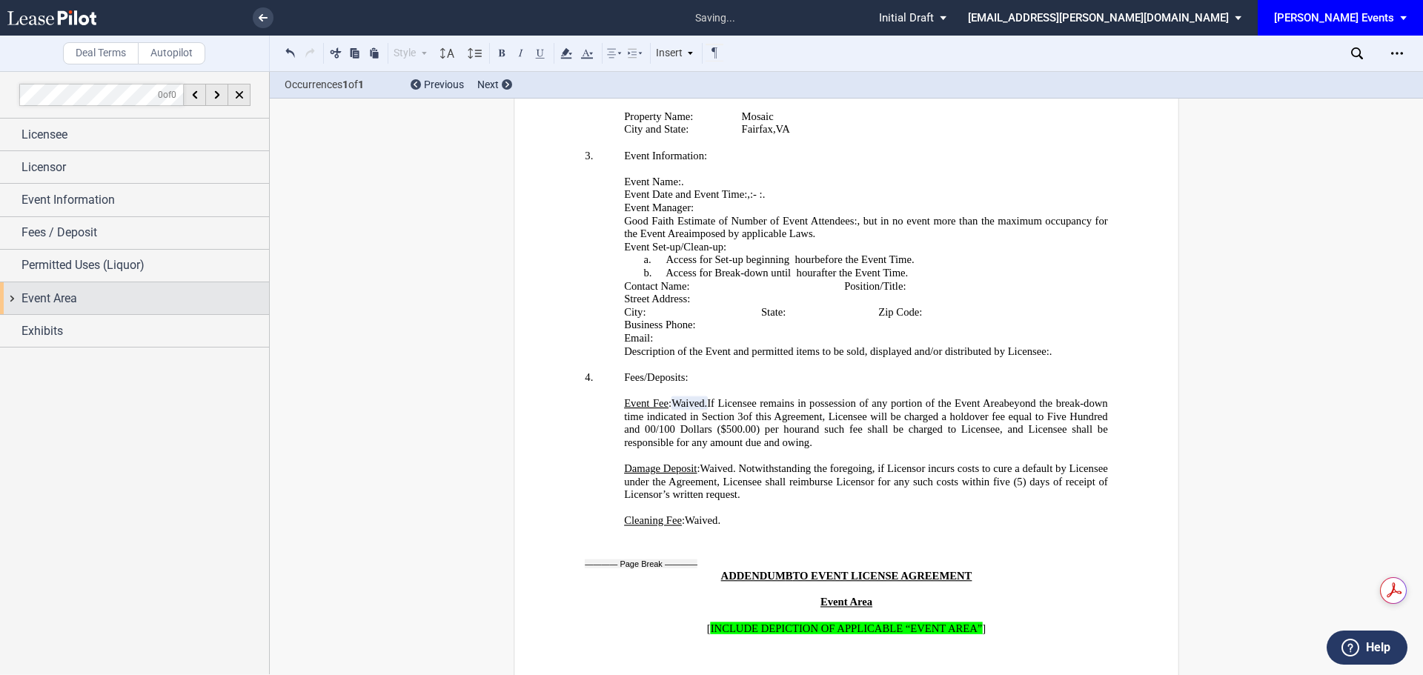
click at [75, 293] on span "Event Area" at bounding box center [49, 299] width 56 height 18
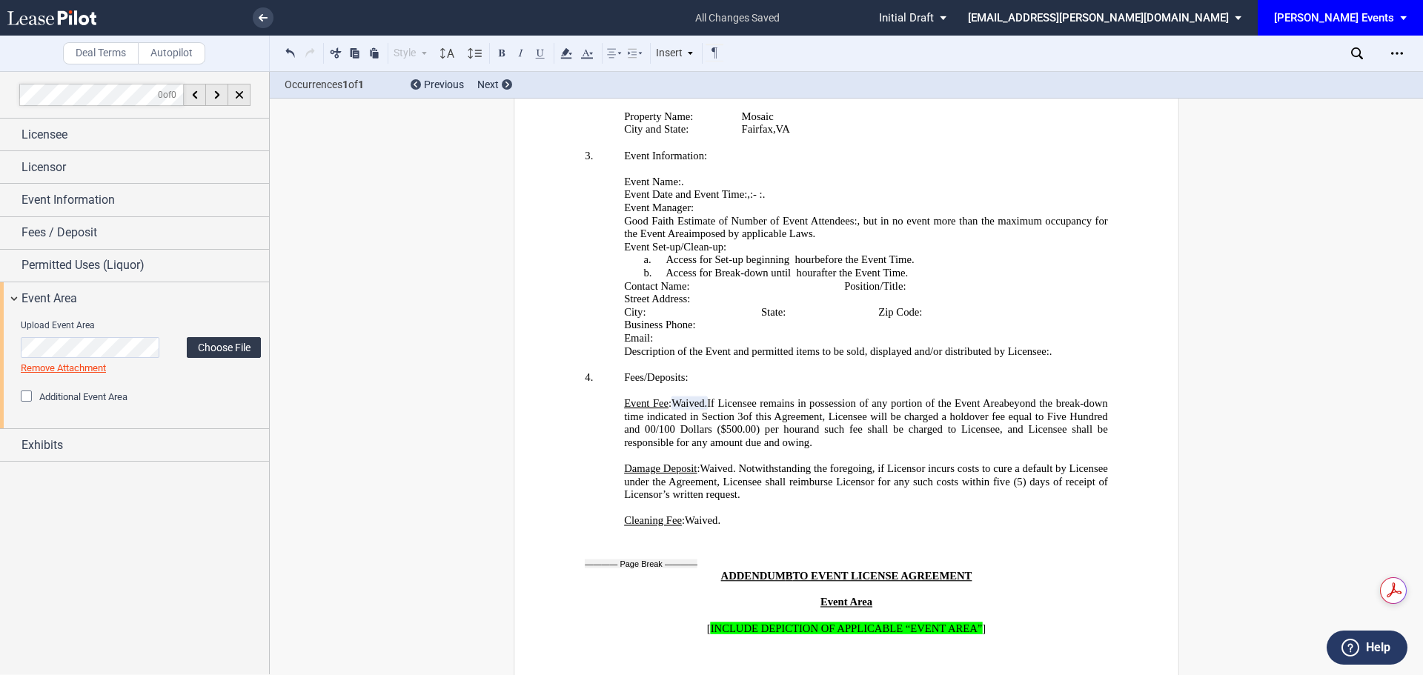
click at [207, 344] on label "Choose File" at bounding box center [224, 347] width 74 height 21
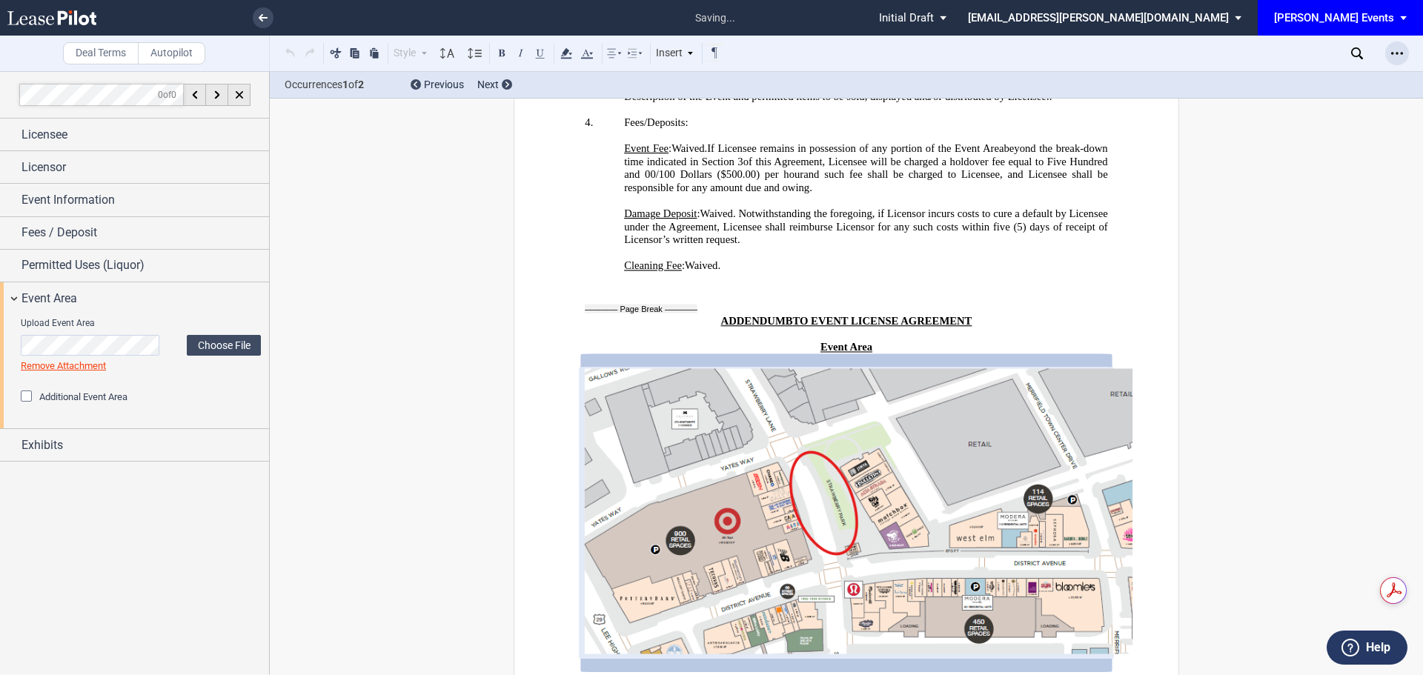
scroll to position [3202, 0]
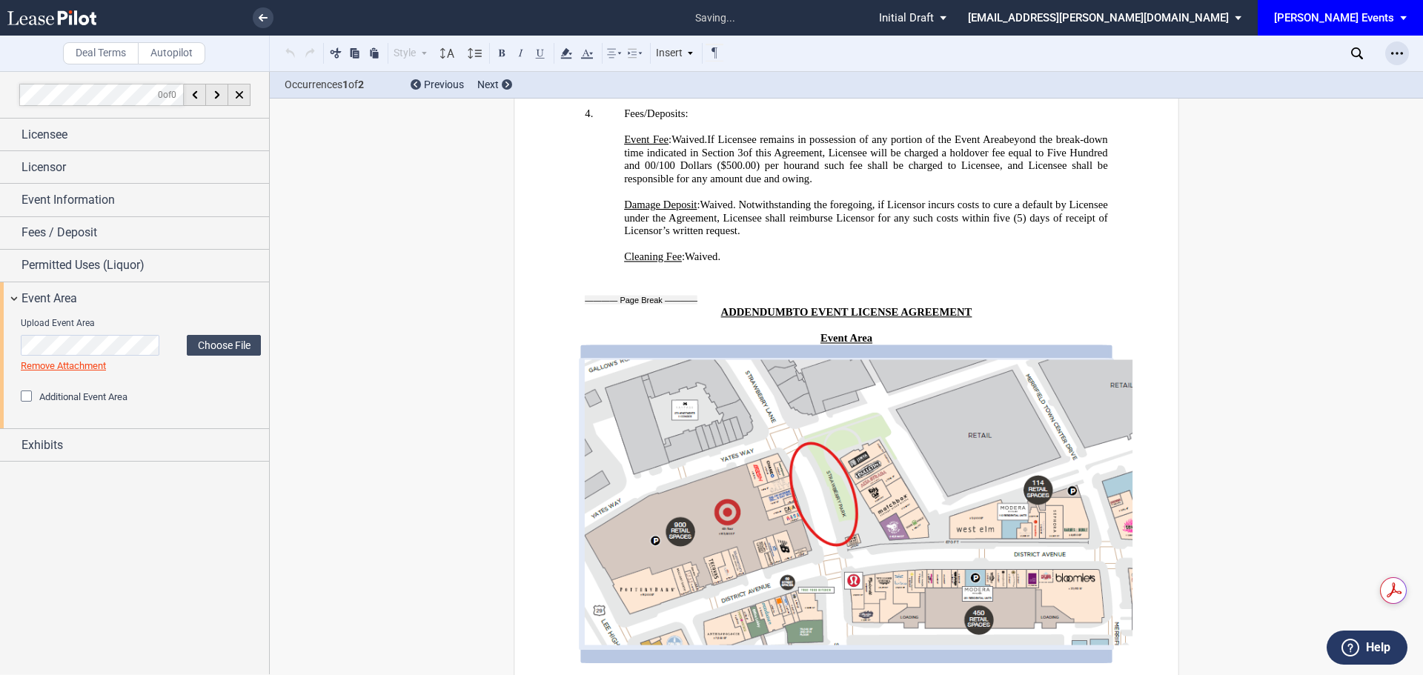
click at [1395, 56] on icon "Open Lease options menu" at bounding box center [1397, 53] width 12 height 12
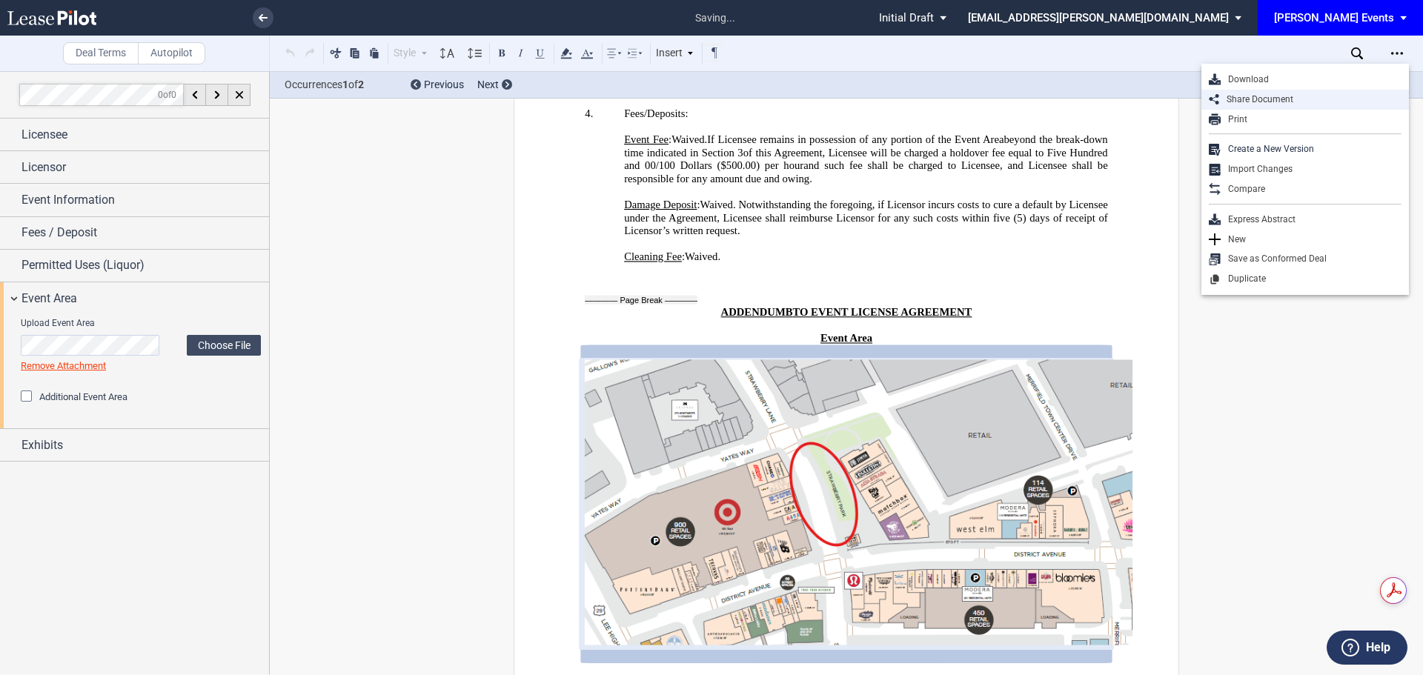
click at [1267, 102] on div "Share Document" at bounding box center [1310, 99] width 182 height 13
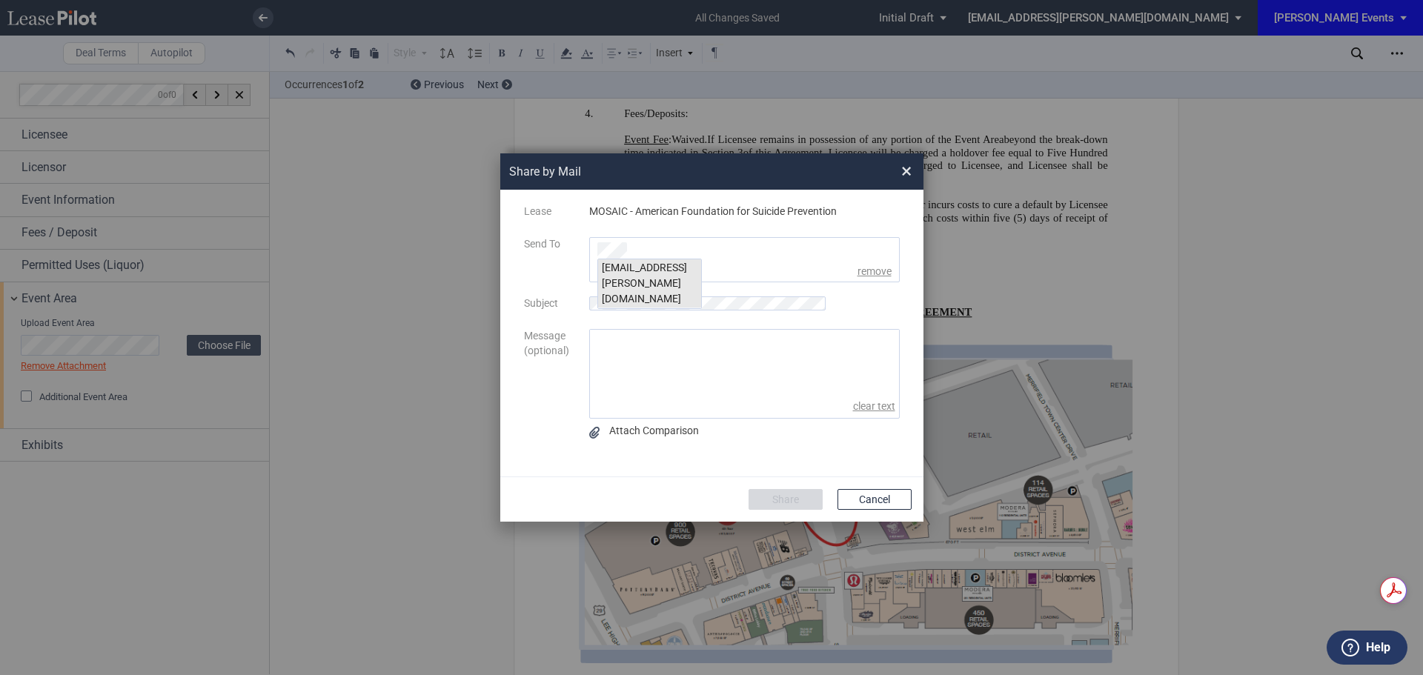
click at [639, 259] on div "[EMAIL_ADDRESS][PERSON_NAME][DOMAIN_NAME]" at bounding box center [649, 283] width 103 height 49
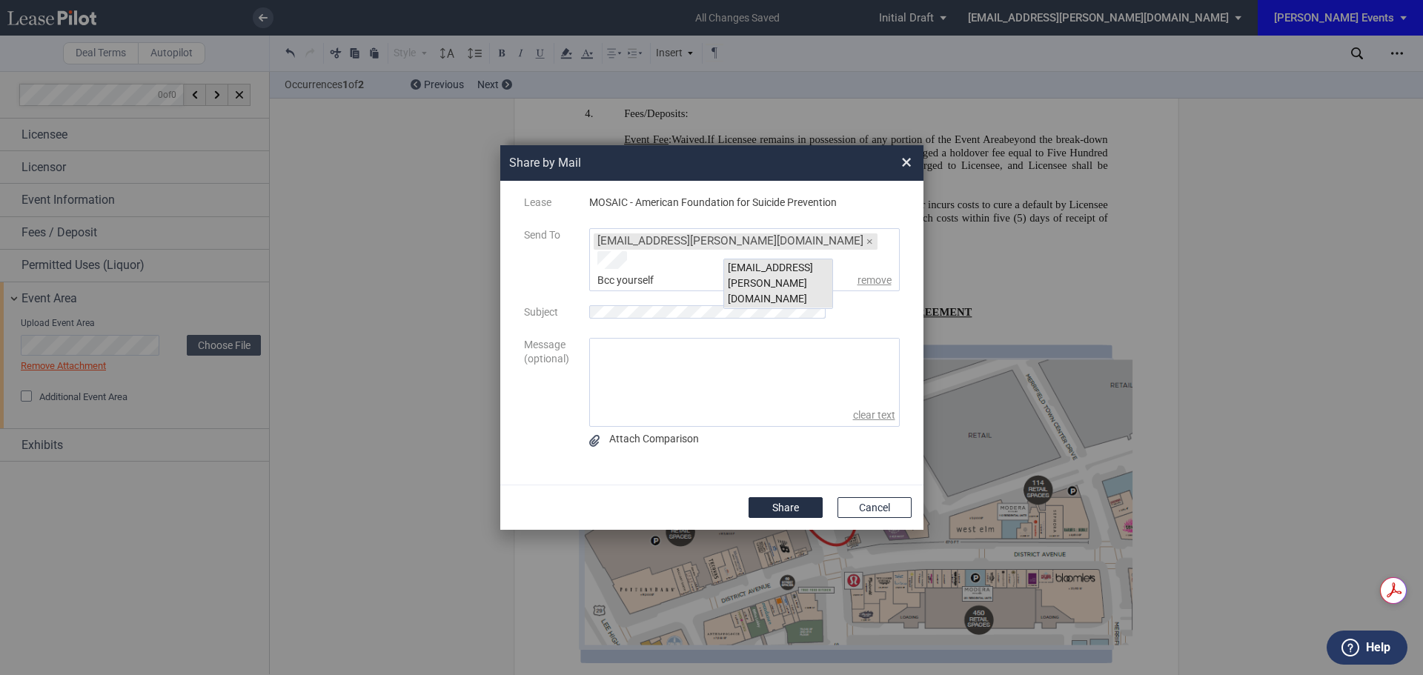
click at [749, 276] on div "[EMAIL_ADDRESS][PERSON_NAME][DOMAIN_NAME]" at bounding box center [778, 283] width 108 height 49
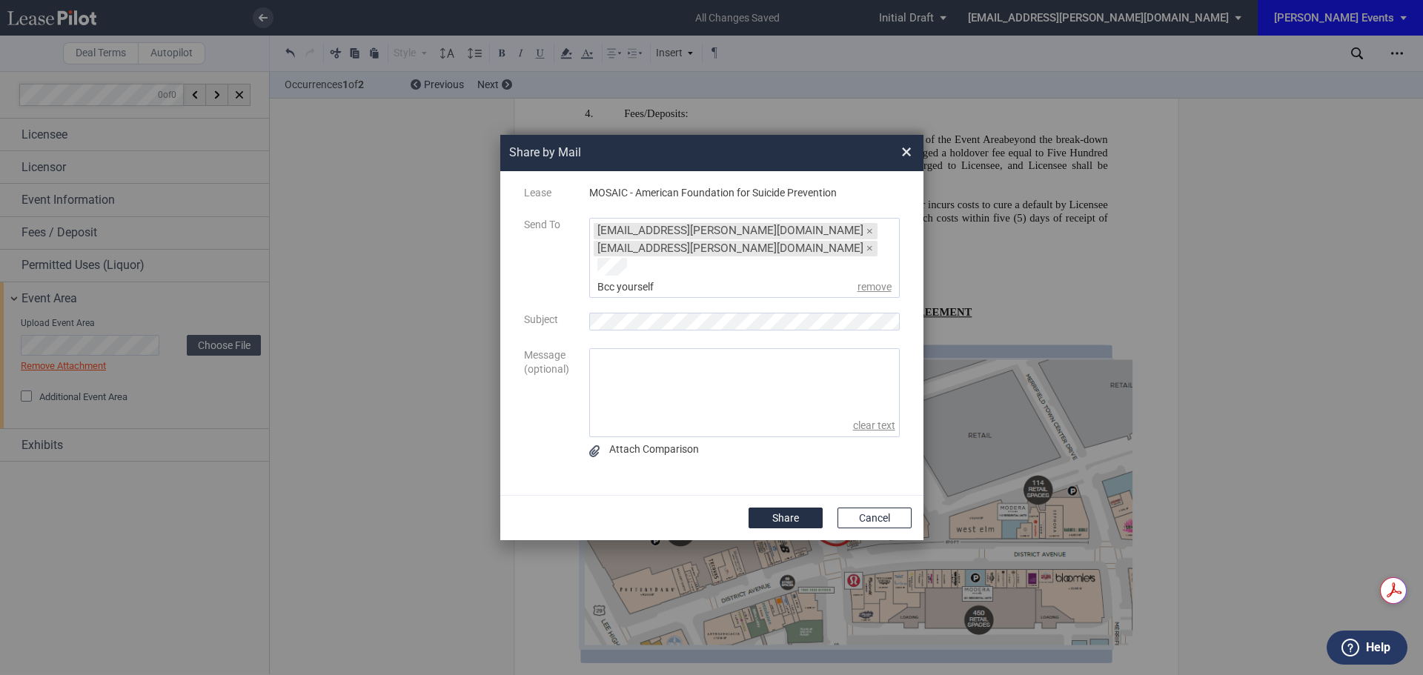
click at [650, 370] on textarea "message" at bounding box center [744, 382] width 309 height 66
click at [876, 385] on textarea "Hi [PERSON_NAME], I hope you are well. Can you please review when you get" at bounding box center [744, 382] width 309 height 66
type textarea "Hi [PERSON_NAME], I hope you are well. Can you please review when you get a cha…"
click at [804, 508] on button "Share" at bounding box center [785, 518] width 74 height 21
